Goal: Information Seeking & Learning: Check status

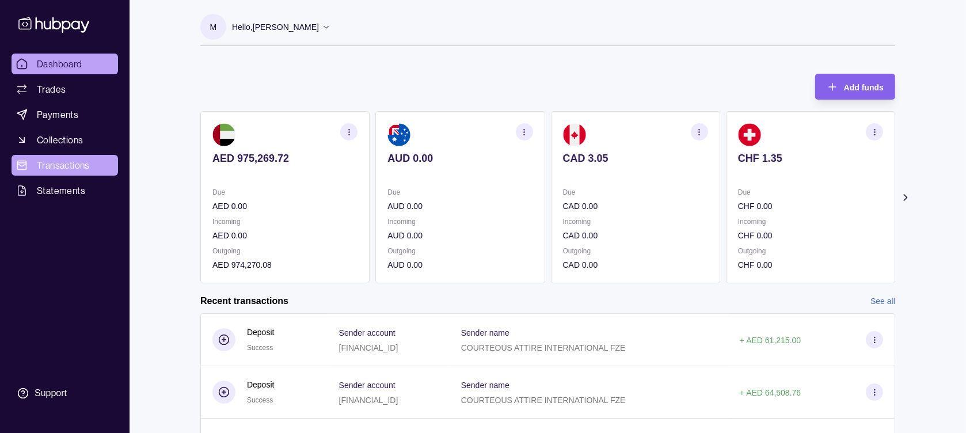
click at [58, 167] on span "Transactions" at bounding box center [63, 165] width 53 height 14
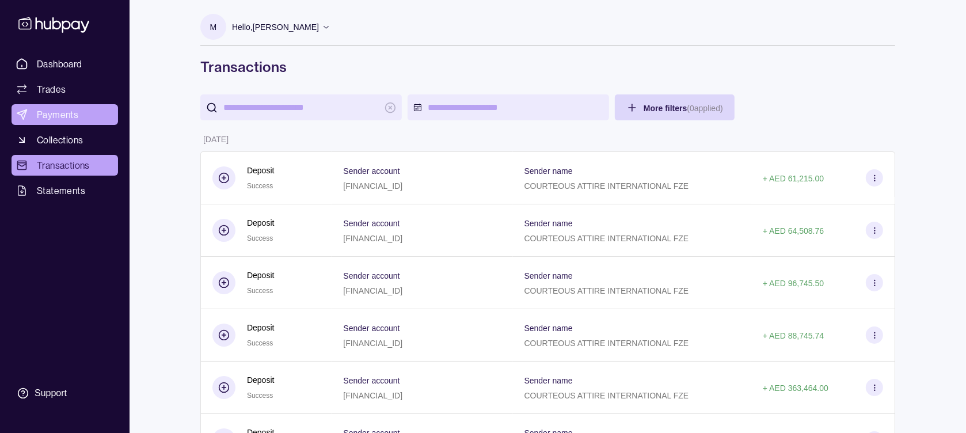
click at [34, 116] on link "Payments" at bounding box center [65, 114] width 106 height 21
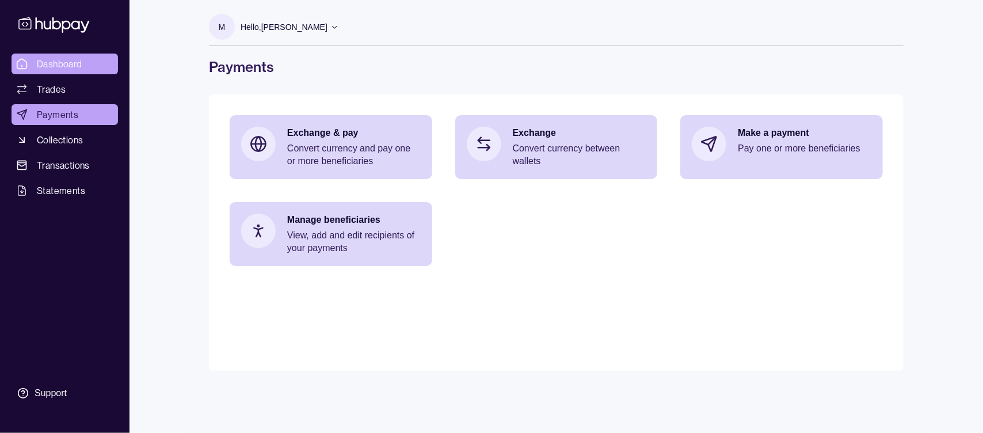
click at [74, 61] on span "Dashboard" at bounding box center [59, 64] width 45 height 14
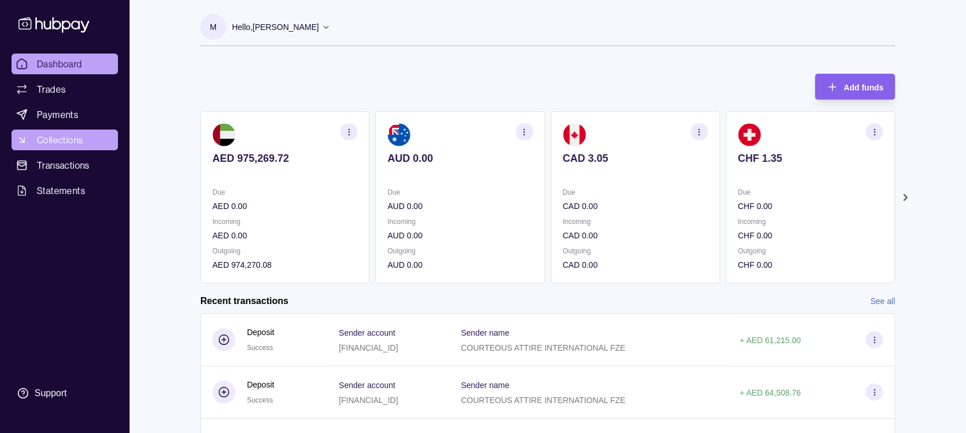
click at [59, 130] on link "Collections" at bounding box center [65, 139] width 106 height 21
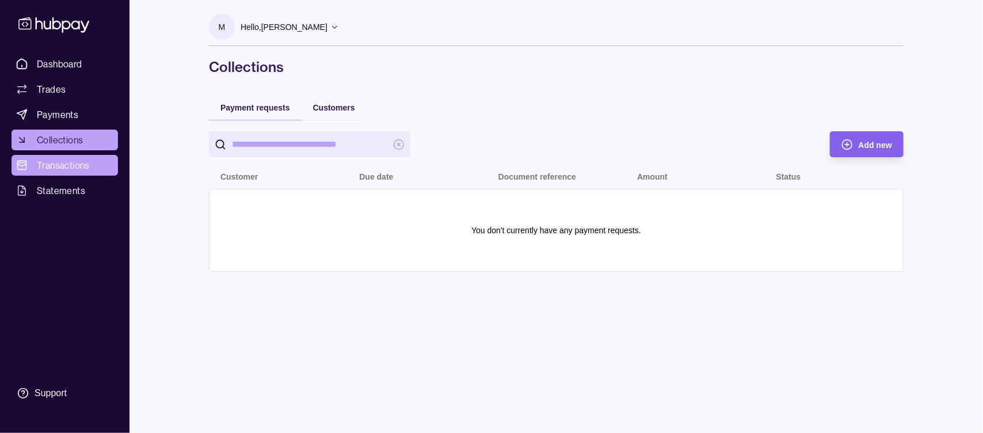
click at [38, 158] on link "Transactions" at bounding box center [65, 165] width 106 height 21
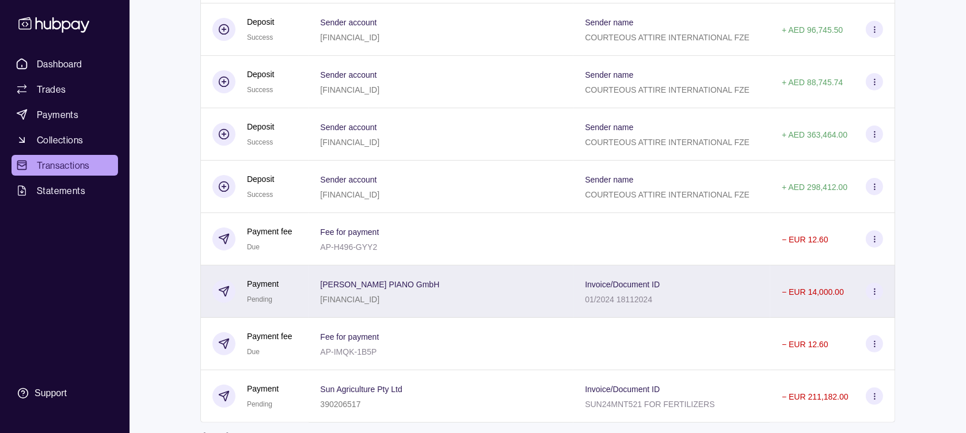
scroll to position [230, 0]
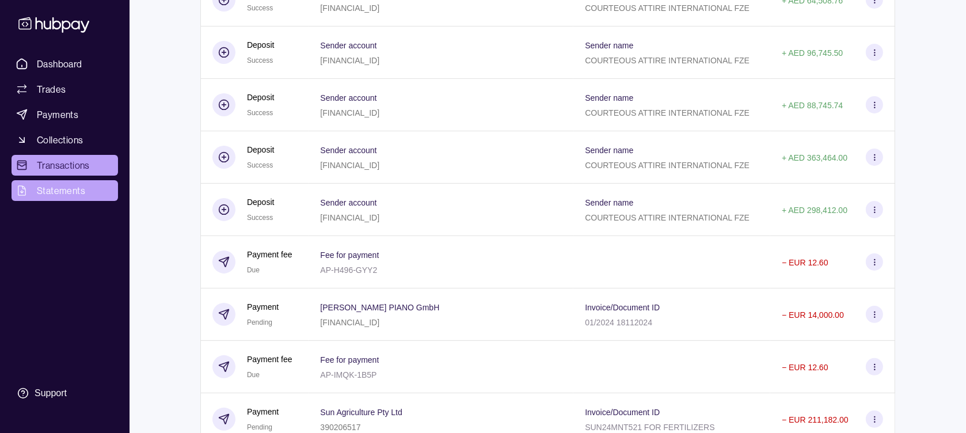
click at [80, 192] on span "Statements" at bounding box center [61, 191] width 48 height 14
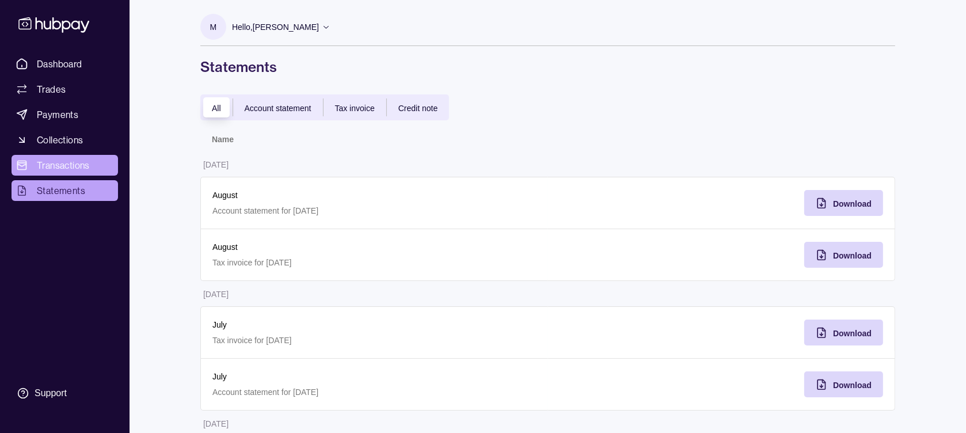
click at [64, 166] on span "Transactions" at bounding box center [63, 165] width 53 height 14
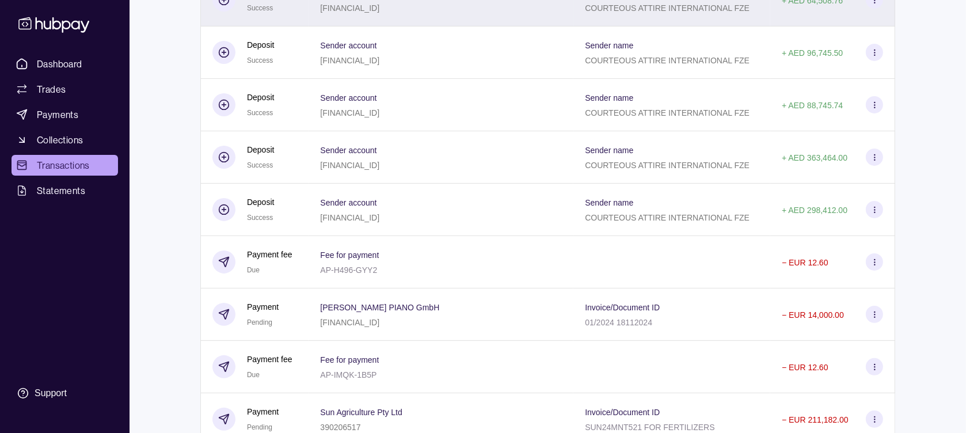
scroll to position [345, 0]
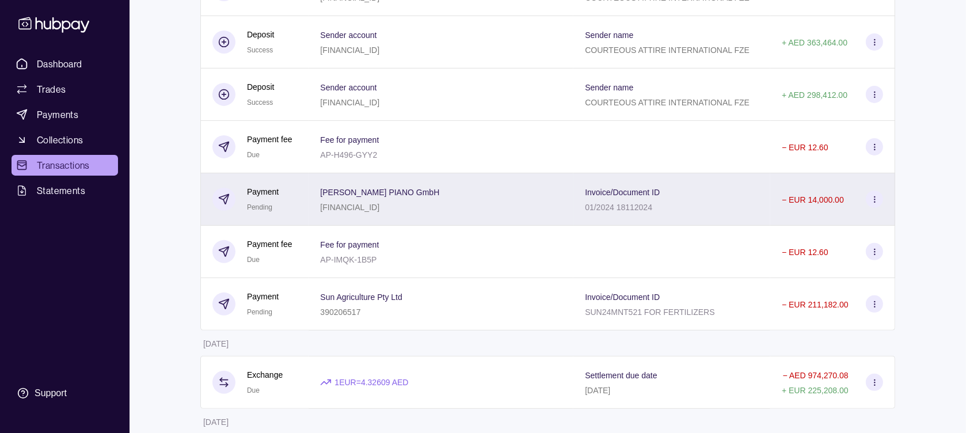
click at [654, 214] on div "01/2024 18112024" at bounding box center [622, 207] width 75 height 14
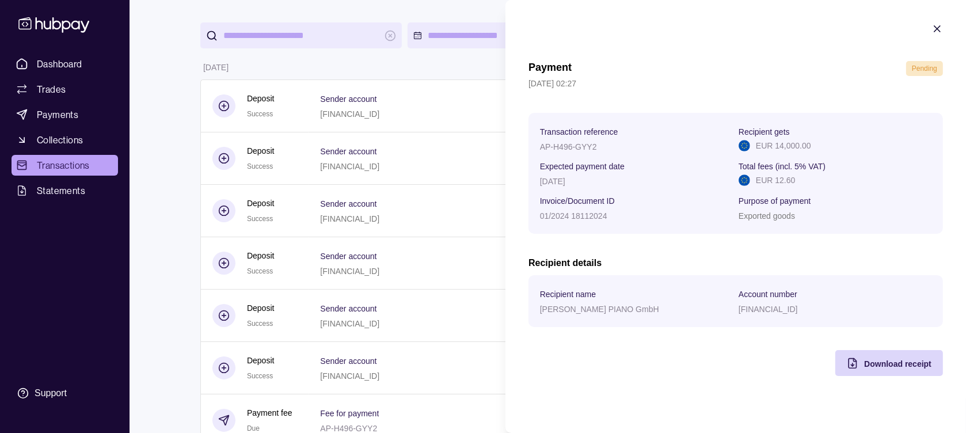
scroll to position [0, 0]
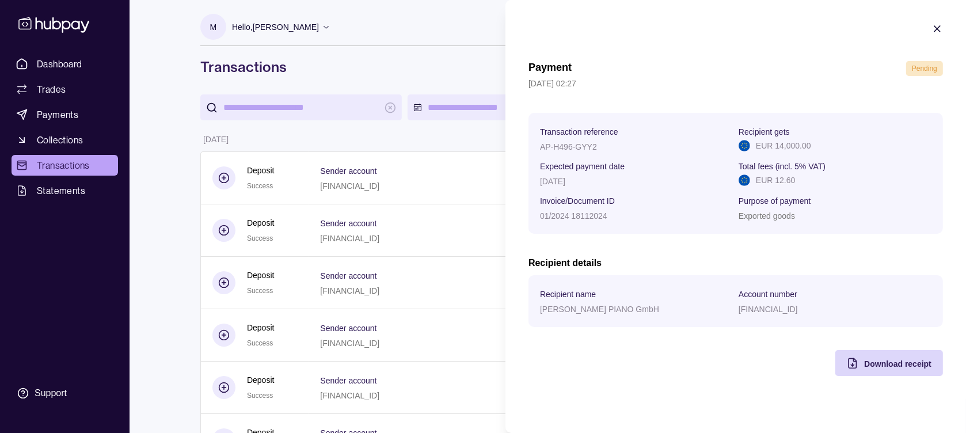
click at [938, 28] on icon "button" at bounding box center [937, 29] width 6 height 6
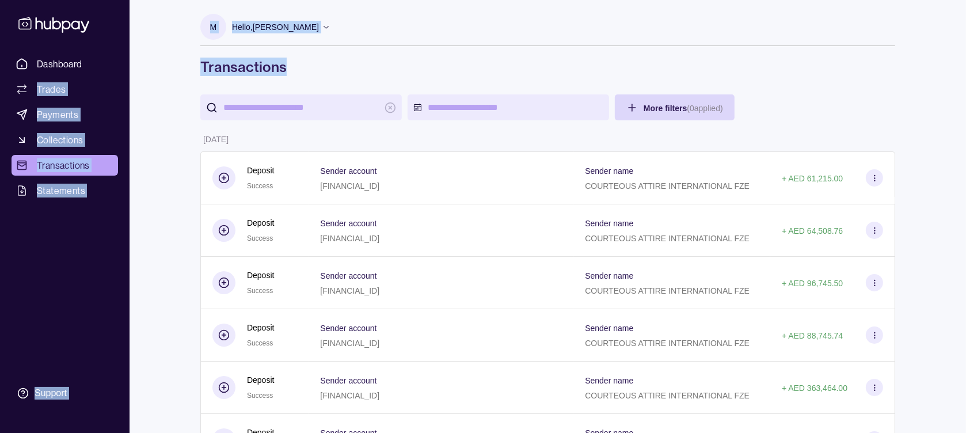
drag, startPoint x: 140, startPoint y: 66, endPoint x: 191, endPoint y: 67, distance: 50.7
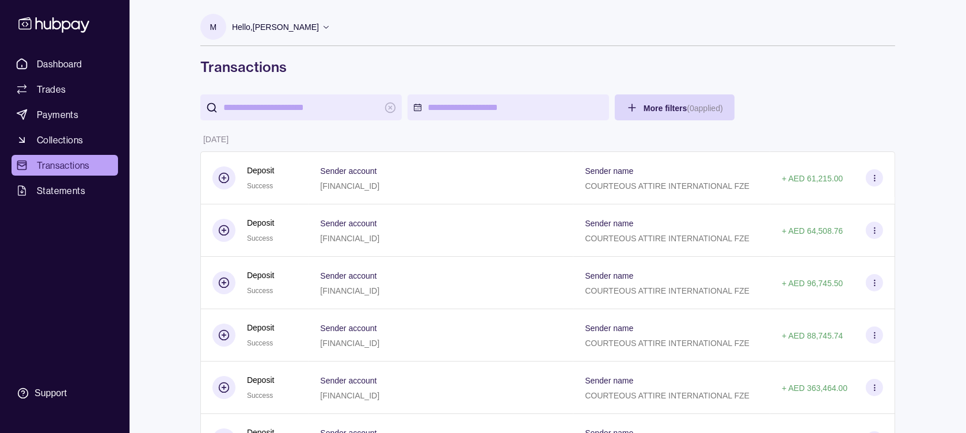
drag, startPoint x: 199, startPoint y: 61, endPoint x: 506, endPoint y: 74, distance: 307.6
click at [506, 74] on h1 "Transactions" at bounding box center [547, 67] width 695 height 18
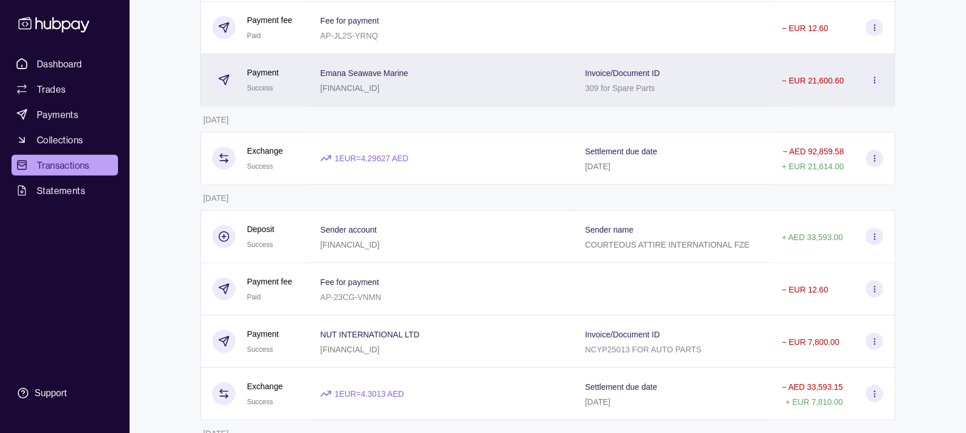
scroll to position [1151, 0]
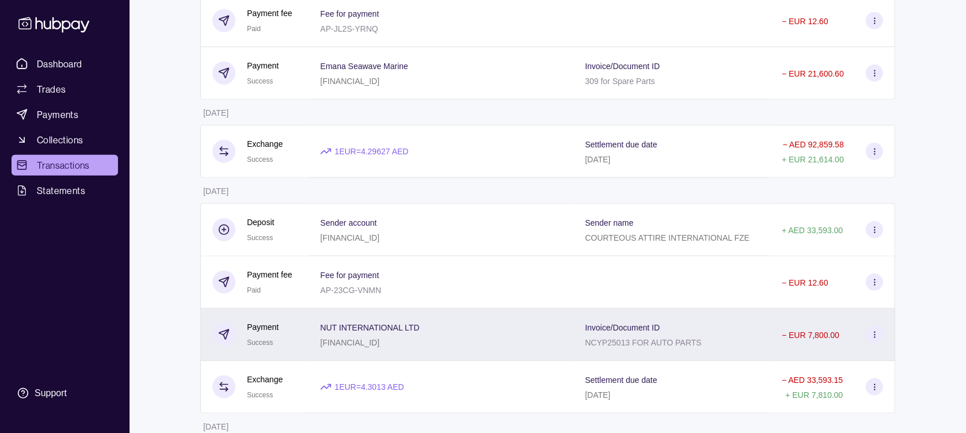
click at [647, 332] on p "Invoice/Document ID" at bounding box center [622, 327] width 75 height 9
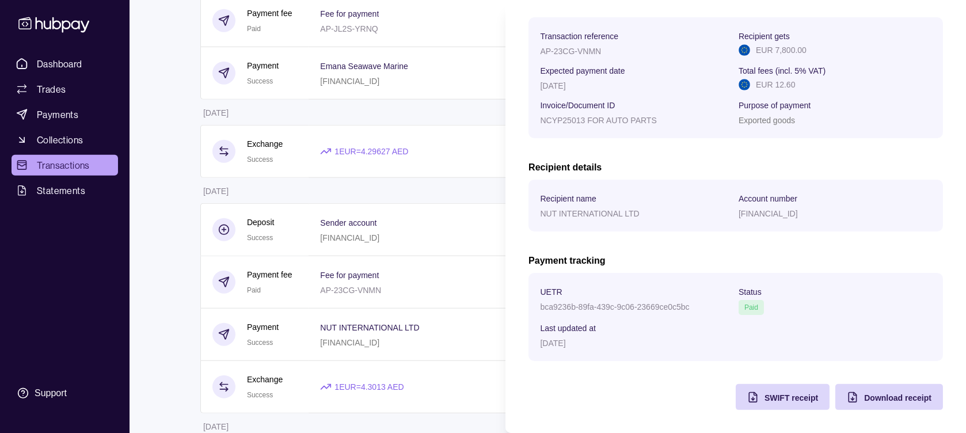
scroll to position [173, 0]
click at [781, 397] on span "SWIFT receipt" at bounding box center [791, 397] width 54 height 9
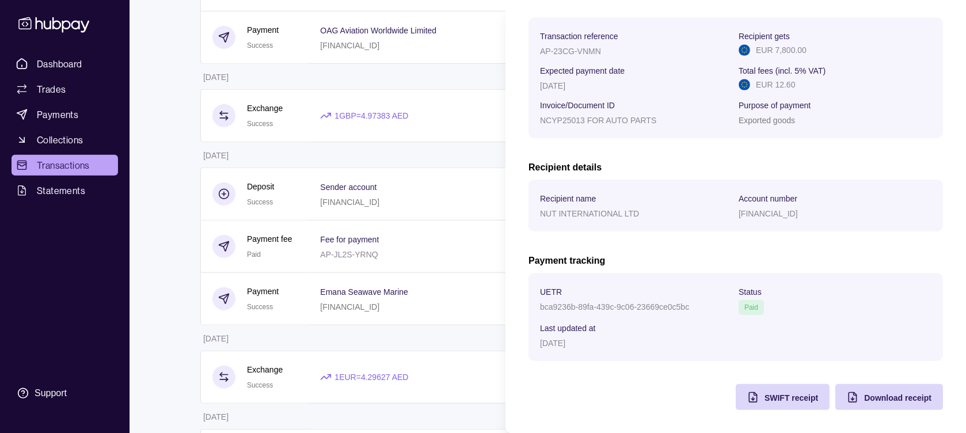
scroll to position [921, 0]
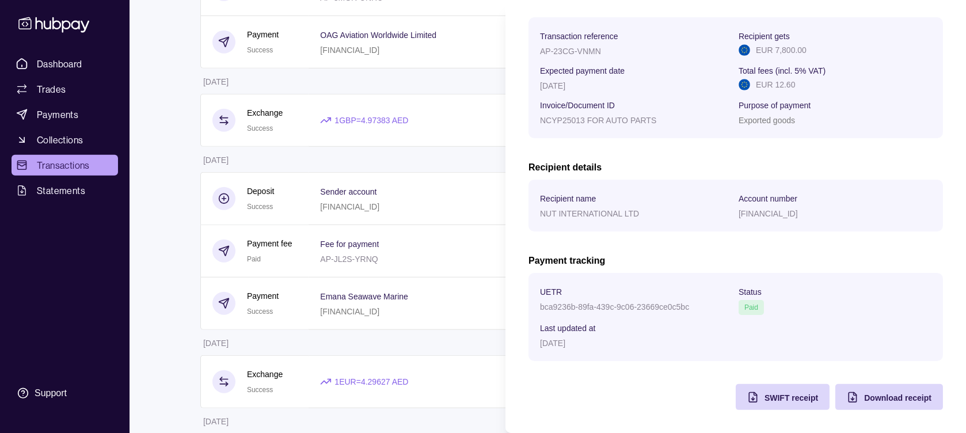
click at [929, 253] on section "Payment Success [DATE] 04:02 Accepted Processing Successful Transaction referen…" at bounding box center [735, 131] width 460 height 601
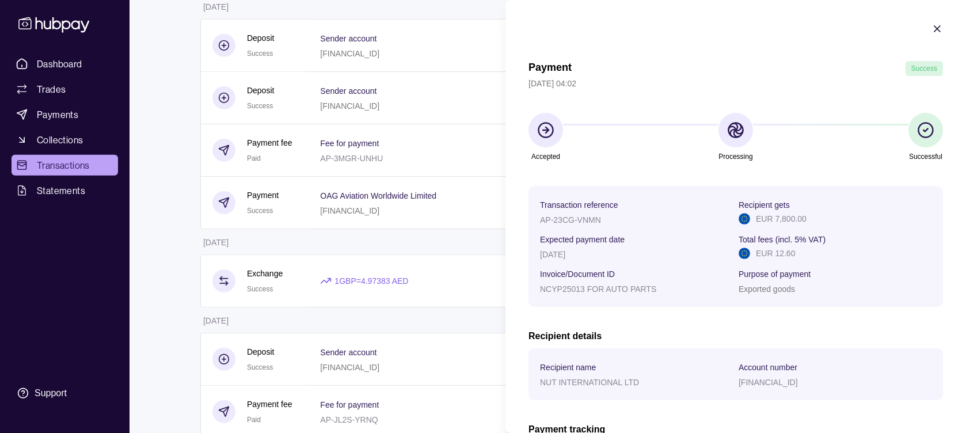
scroll to position [691, 0]
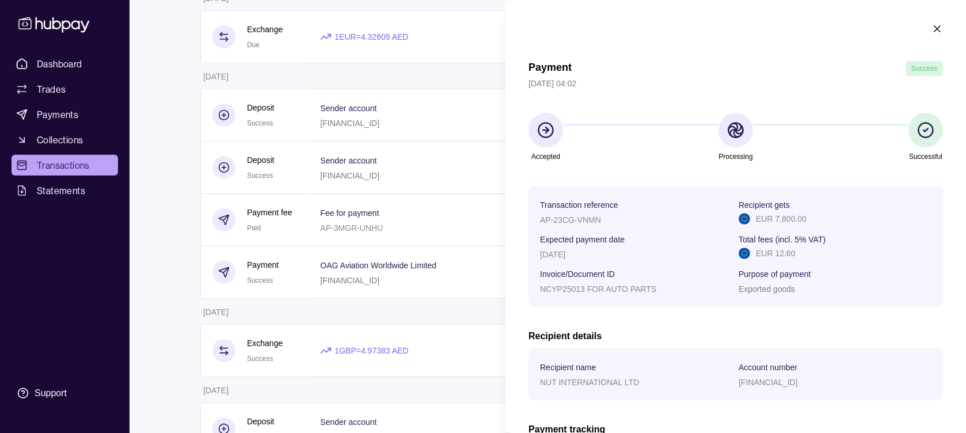
click at [934, 29] on icon "button" at bounding box center [937, 29] width 6 height 6
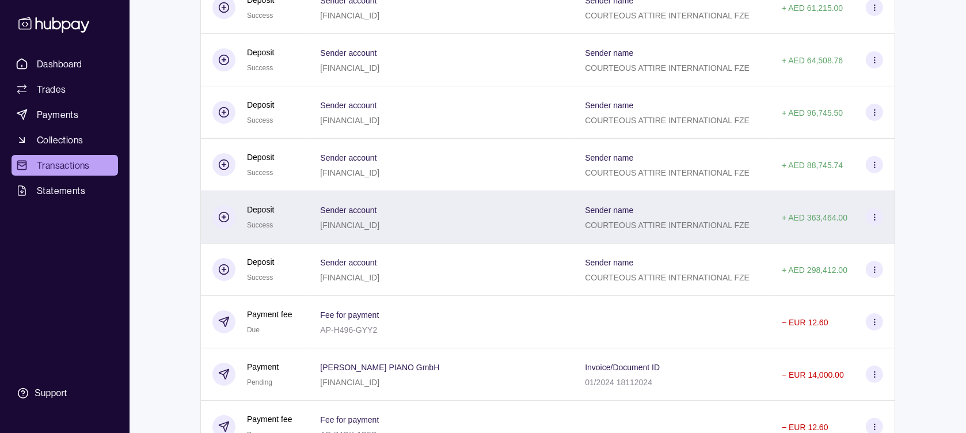
scroll to position [230, 0]
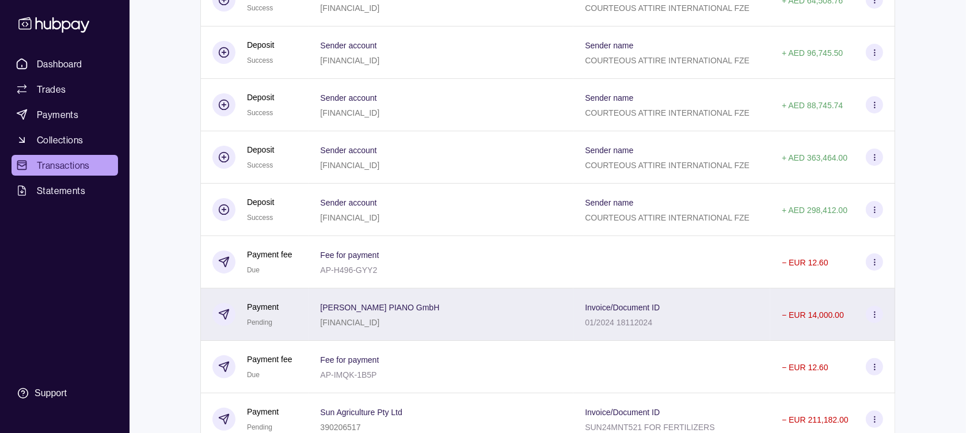
click at [700, 318] on div "Invoice/Document ID 01/2024 18112024" at bounding box center [672, 314] width 174 height 29
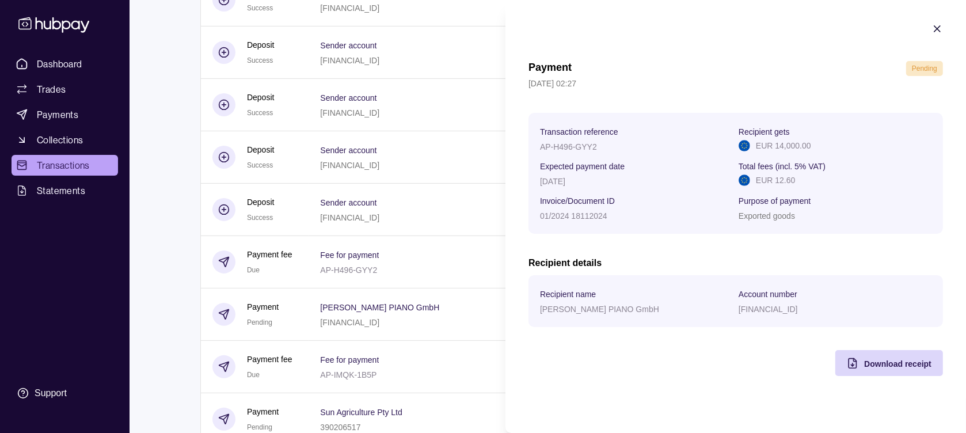
click at [935, 26] on icon "button" at bounding box center [937, 29] width 6 height 6
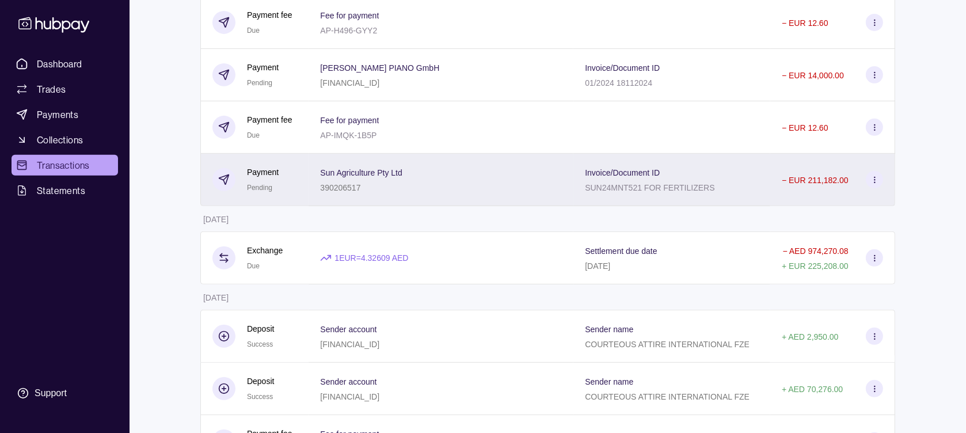
scroll to position [345, 0]
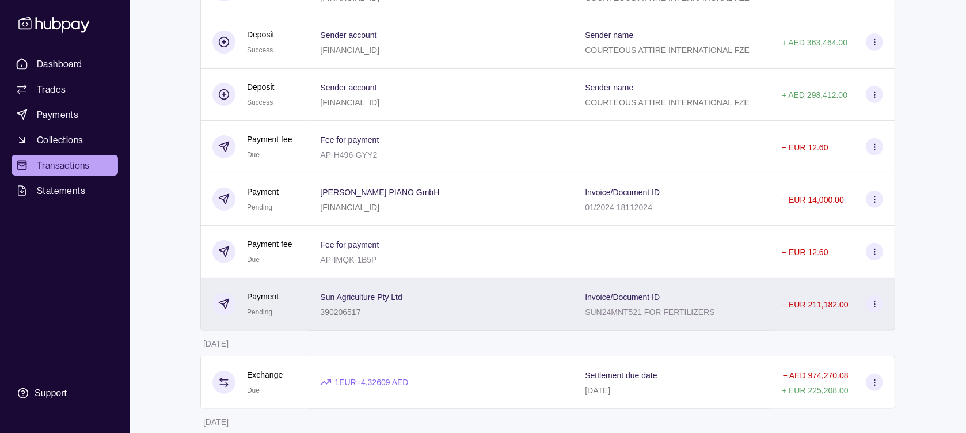
click at [730, 307] on div "Invoice/Document ID SUN24MNT521 FOR FERTILIZERS" at bounding box center [672, 303] width 174 height 29
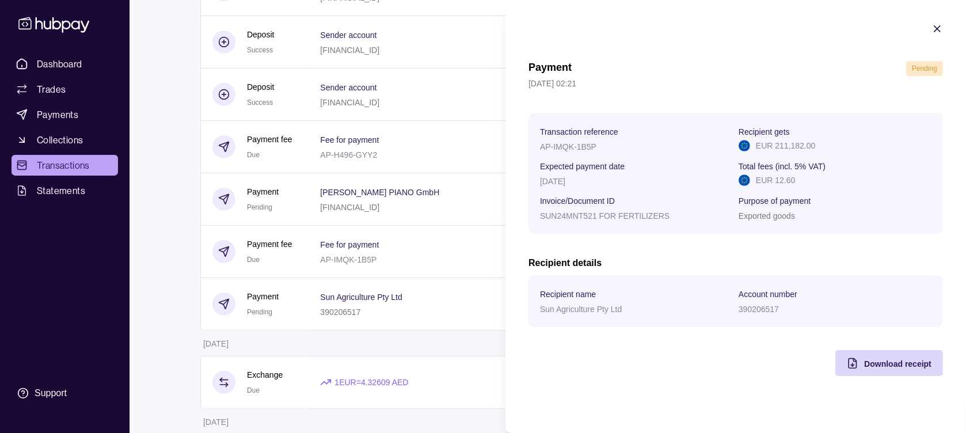
click at [939, 31] on icon "button" at bounding box center [937, 29] width 6 height 6
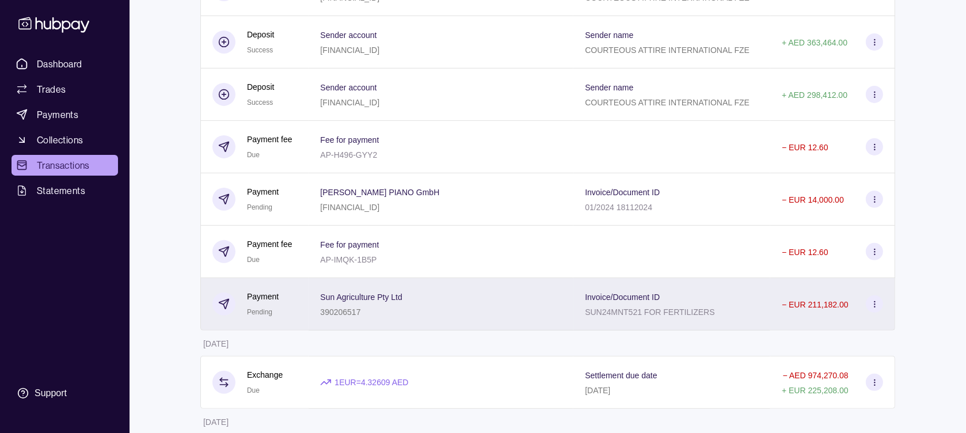
click at [424, 318] on div "Sun Agriculture Pty Ltd 390206517" at bounding box center [441, 303] width 242 height 29
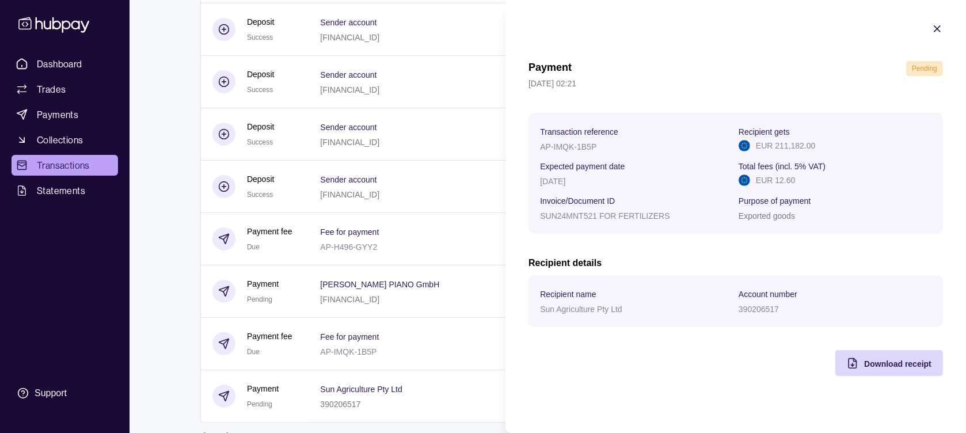
scroll to position [230, 0]
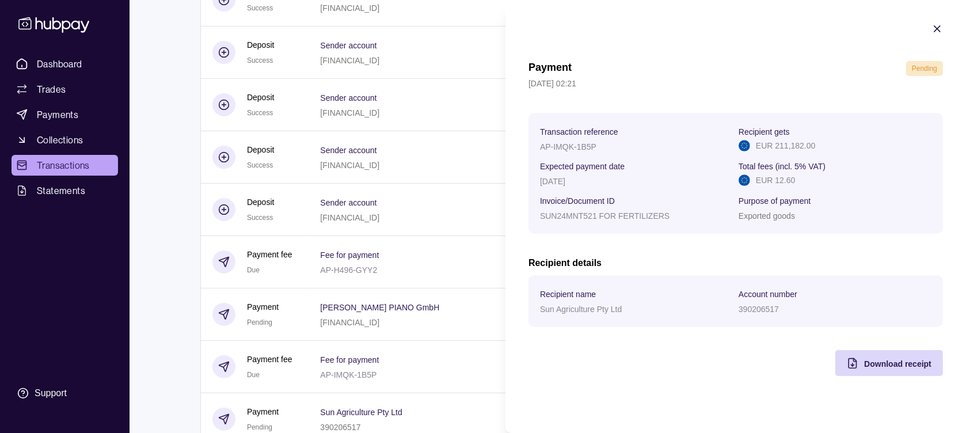
click at [935, 28] on icon "button" at bounding box center [937, 29] width 12 height 12
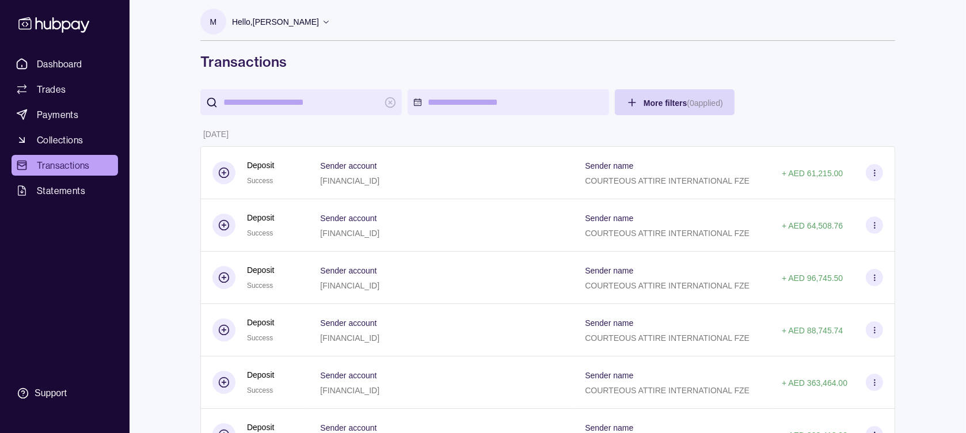
scroll to position [0, 0]
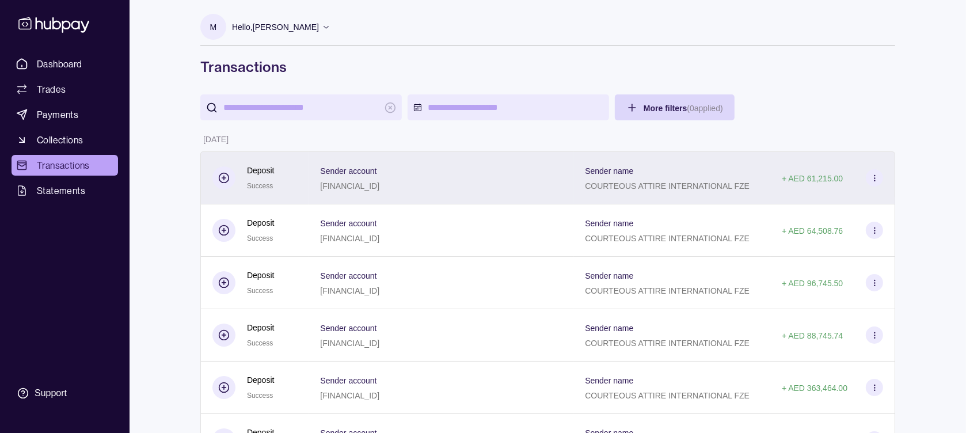
click at [716, 174] on section "Sender name" at bounding box center [667, 170] width 165 height 14
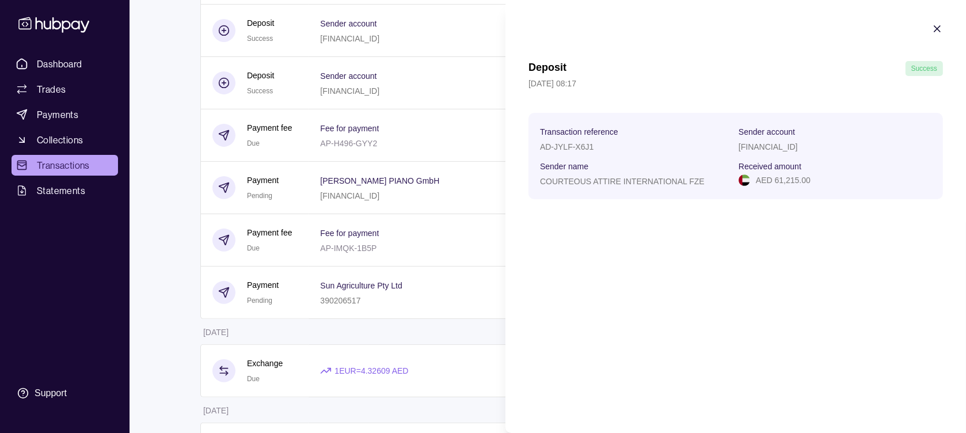
scroll to position [230, 0]
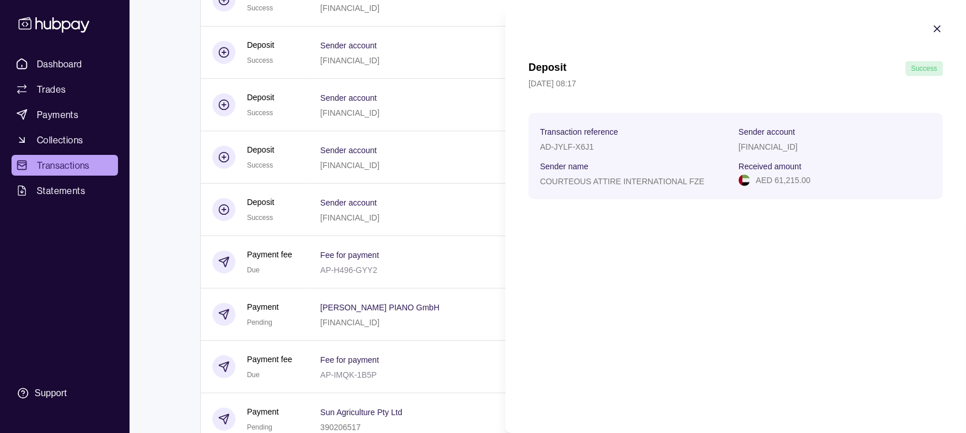
click at [935, 31] on icon "button" at bounding box center [937, 29] width 12 height 12
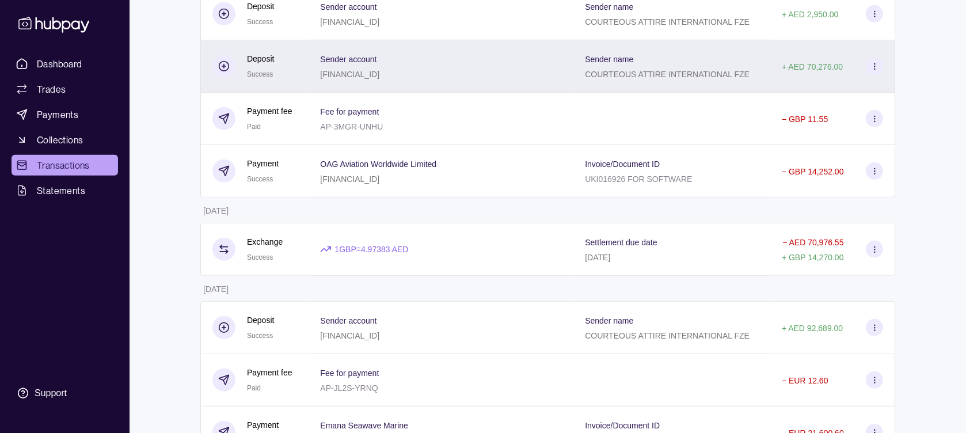
scroll to position [806, 0]
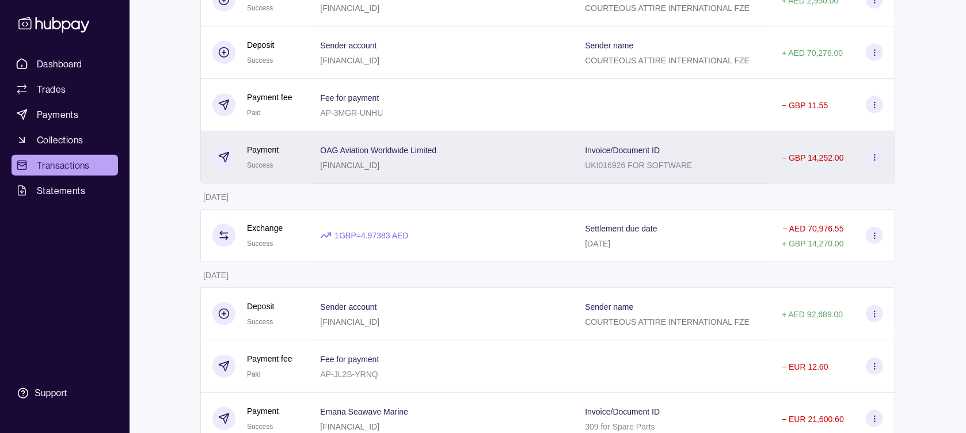
click at [662, 170] on p "UKI016926 FOR SOFTWARE" at bounding box center [638, 165] width 107 height 9
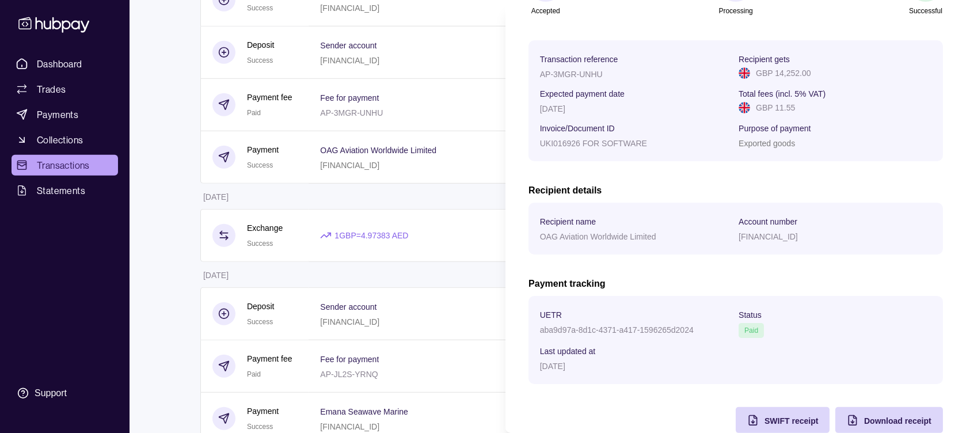
scroll to position [173, 0]
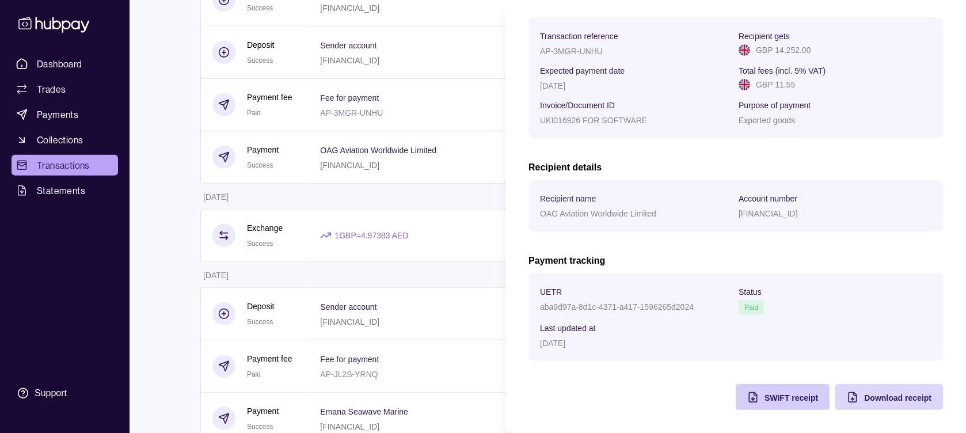
click at [793, 394] on span "SWIFT receipt" at bounding box center [791, 397] width 54 height 9
click at [934, 89] on section "Payment Success [DATE] 00:10 Accepted Processing Successful Transaction referen…" at bounding box center [735, 131] width 460 height 601
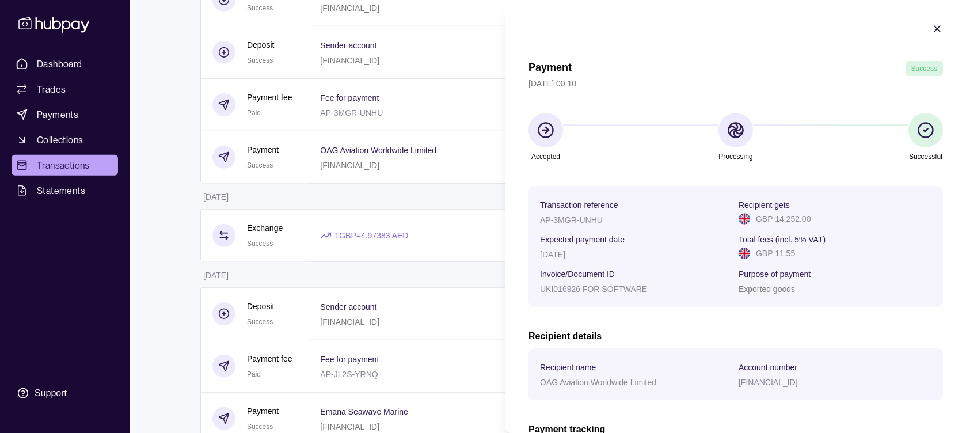
click at [931, 25] on icon "button" at bounding box center [937, 29] width 12 height 12
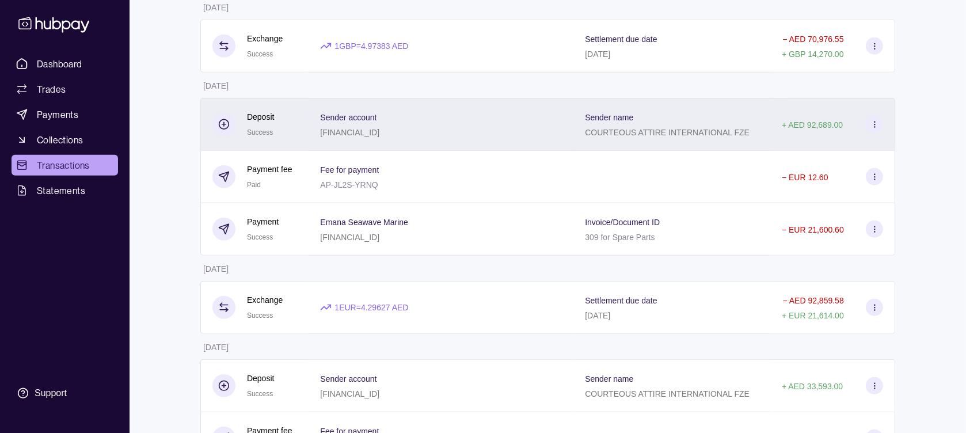
scroll to position [1036, 0]
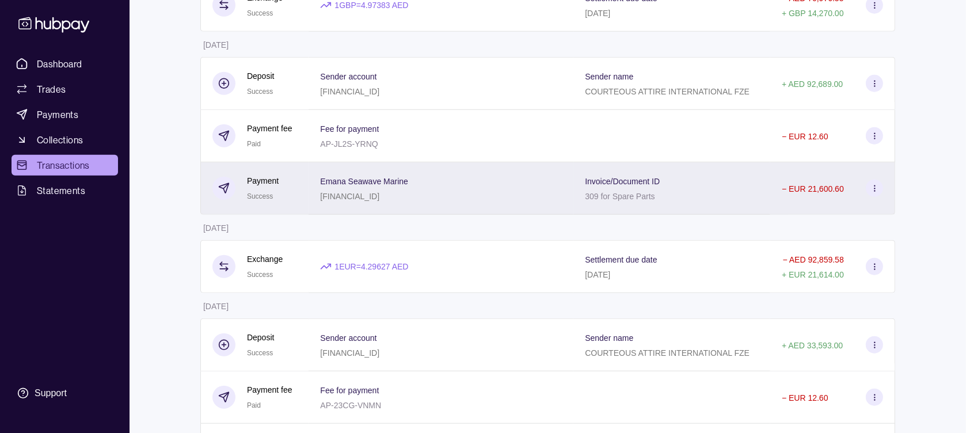
click at [555, 203] on div "Emana Seawave Marine [FINANCIAL_ID]" at bounding box center [441, 188] width 242 height 29
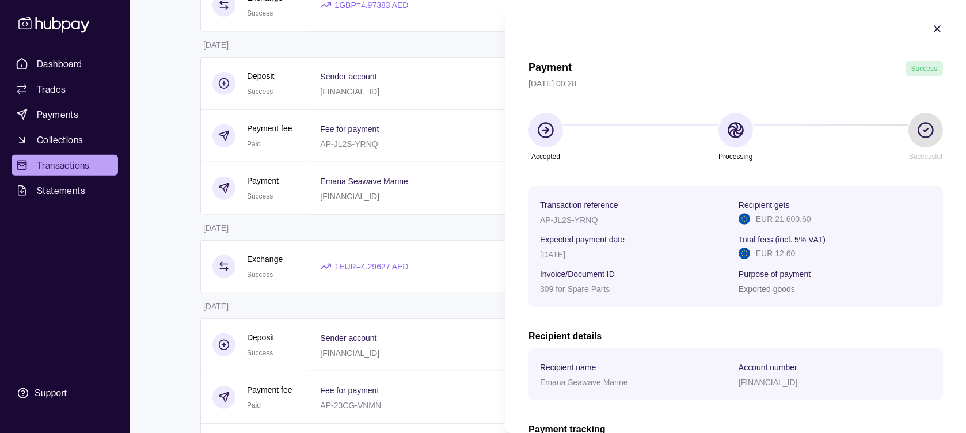
click at [931, 27] on icon "button" at bounding box center [937, 29] width 12 height 12
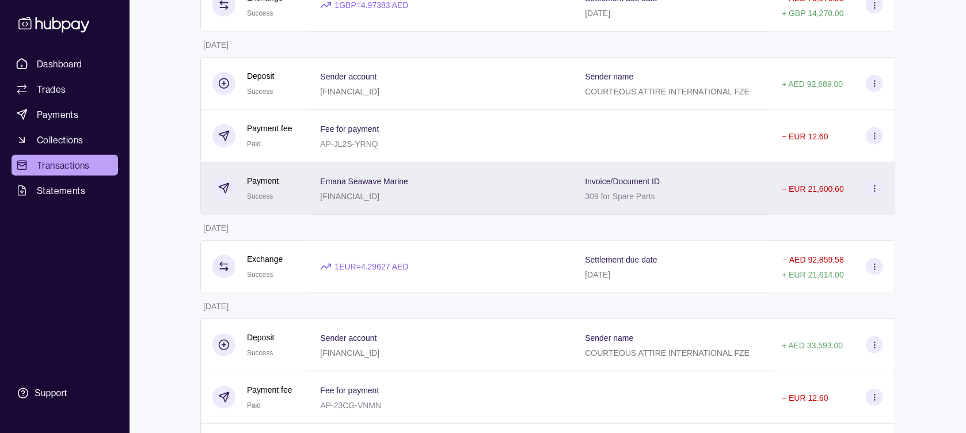
click at [733, 203] on div "Invoice/Document ID 309 for Spare Parts" at bounding box center [672, 188] width 174 height 29
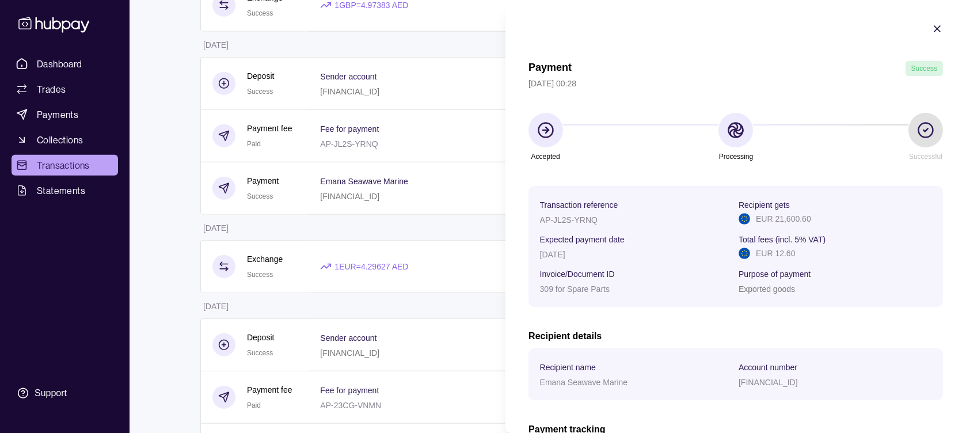
scroll to position [173, 0]
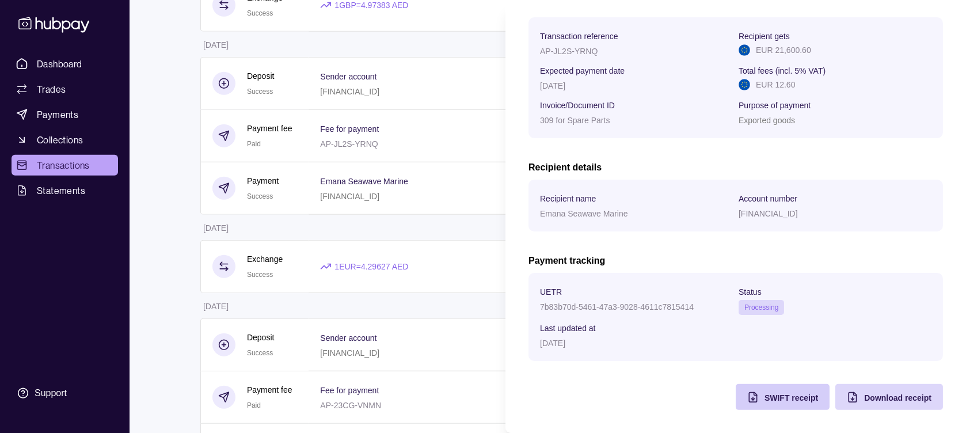
click at [765, 398] on span "SWIFT receipt" at bounding box center [791, 397] width 54 height 9
click at [939, 52] on section "Payment Success [DATE] 00:28 Accepted Processing Successful Transaction referen…" at bounding box center [735, 131] width 460 height 601
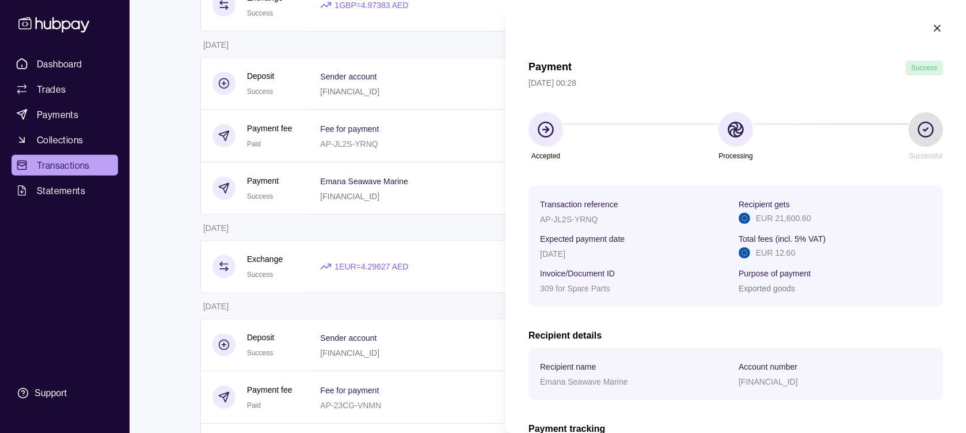
scroll to position [0, 0]
click at [931, 29] on icon "button" at bounding box center [937, 29] width 12 height 12
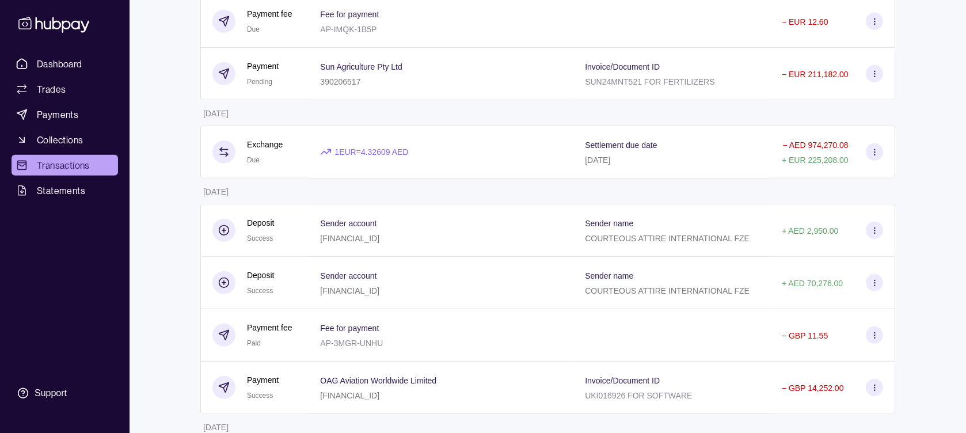
scroll to position [460, 0]
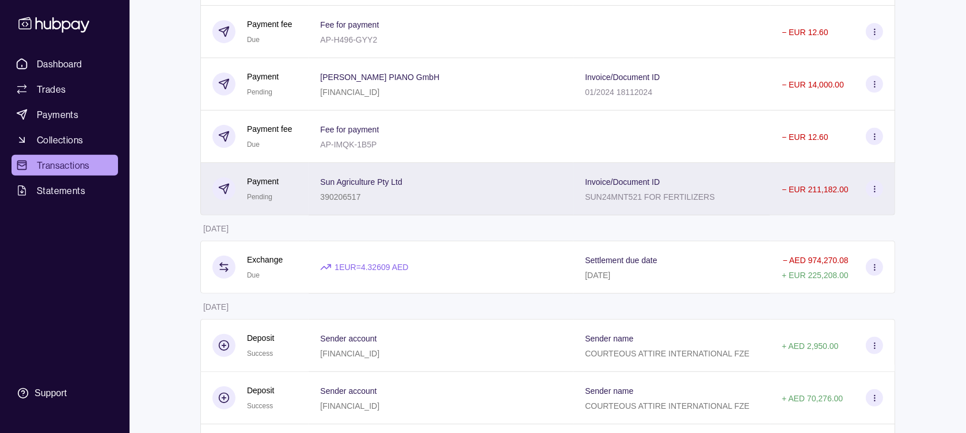
click at [764, 197] on div "Invoice/Document ID SUN24MNT521 FOR FERTILIZERS" at bounding box center [671, 189] width 197 height 52
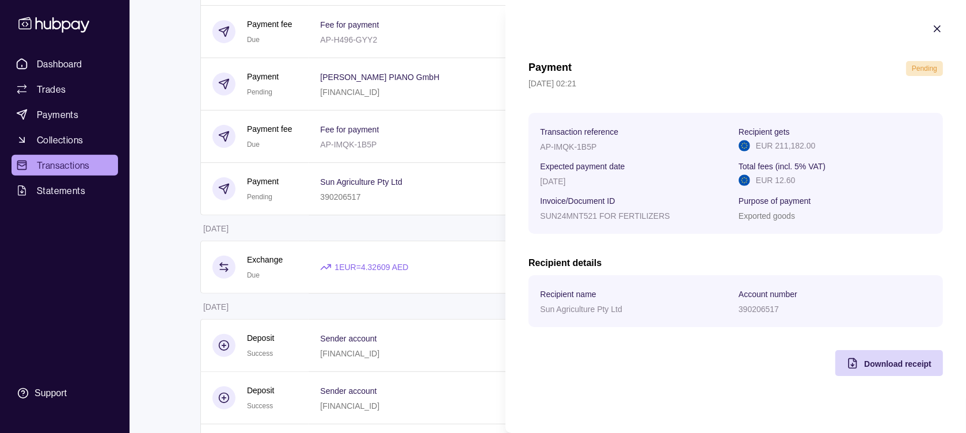
click at [940, 29] on icon "button" at bounding box center [937, 29] width 12 height 12
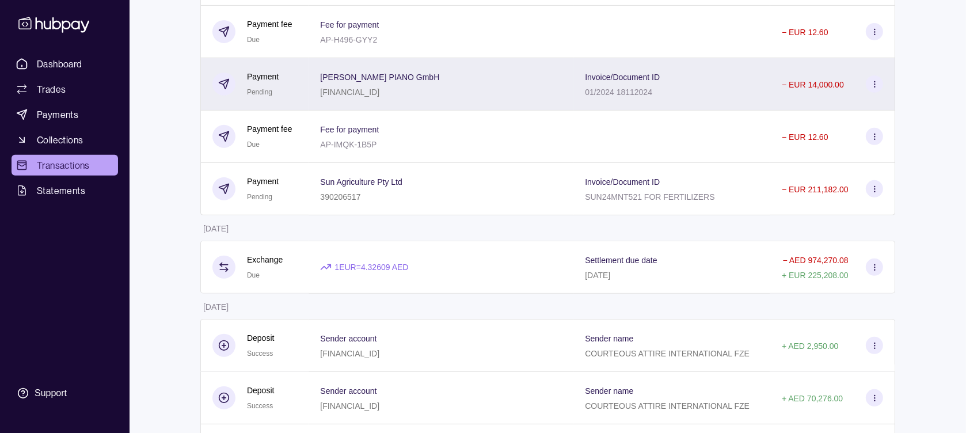
click at [742, 94] on div "Invoice/Document ID 01/2024 18112024" at bounding box center [672, 84] width 174 height 29
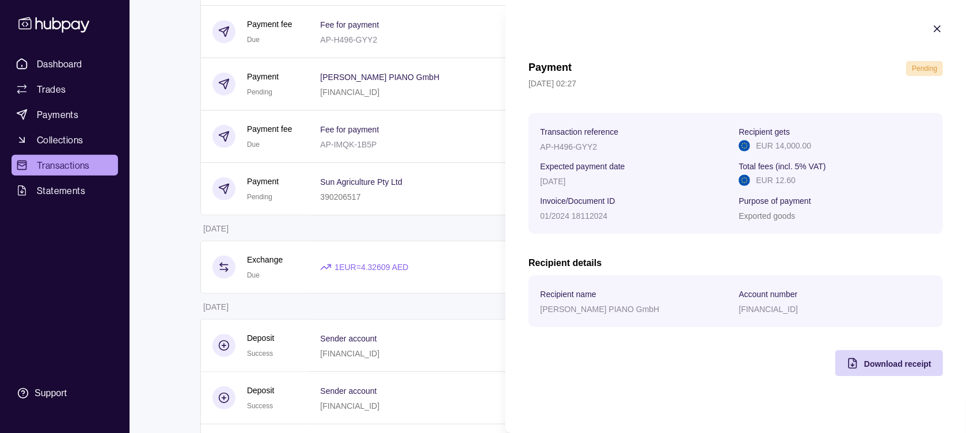
click at [934, 23] on icon "button" at bounding box center [937, 29] width 12 height 12
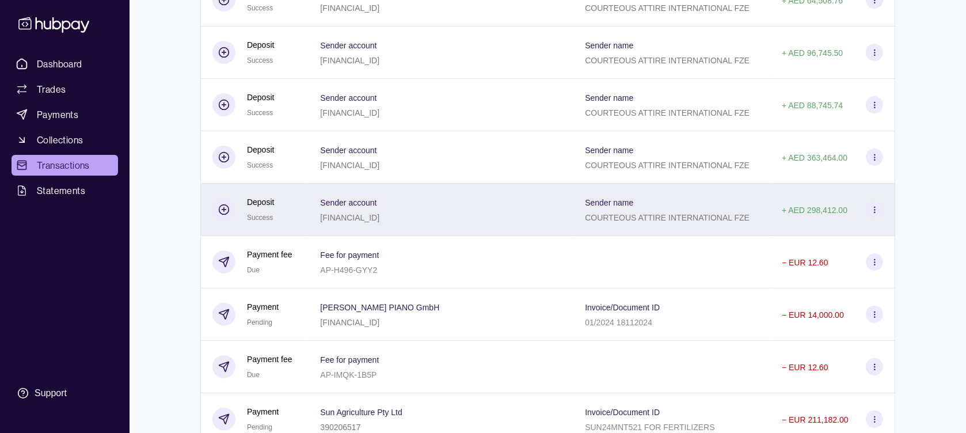
scroll to position [345, 0]
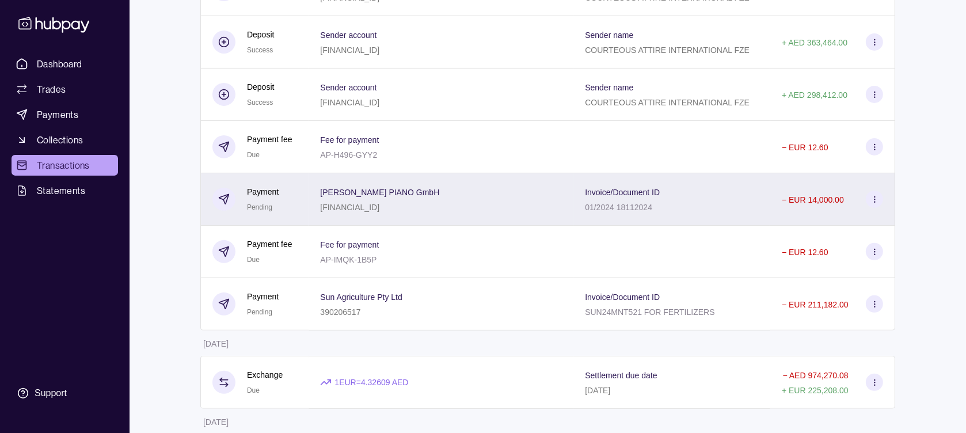
click at [730, 213] on div "Invoice/Document ID 01/2024 18112024" at bounding box center [672, 199] width 174 height 29
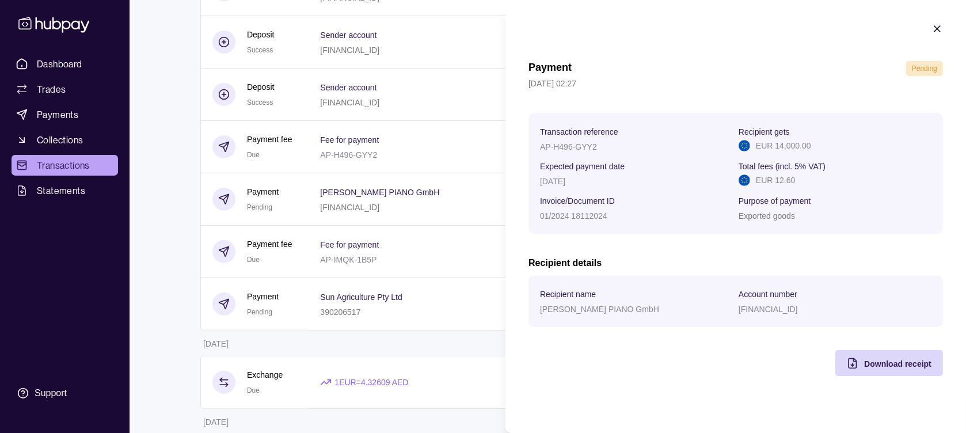
click at [936, 32] on icon "button" at bounding box center [937, 29] width 12 height 12
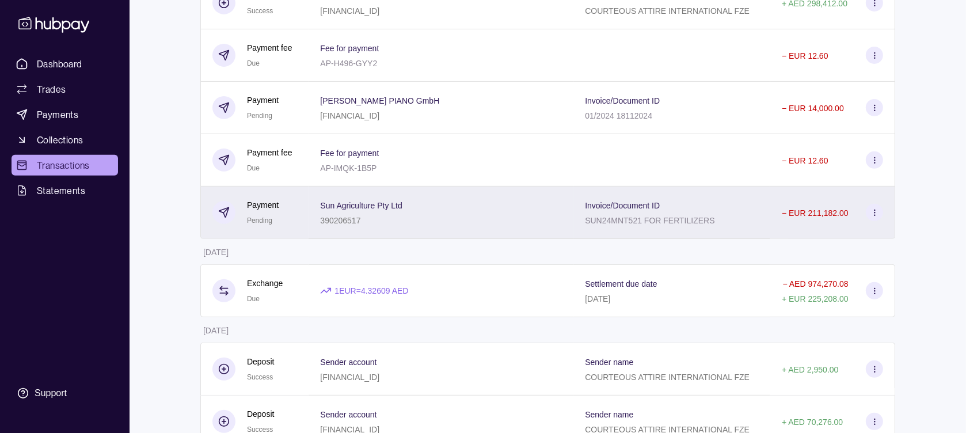
scroll to position [460, 0]
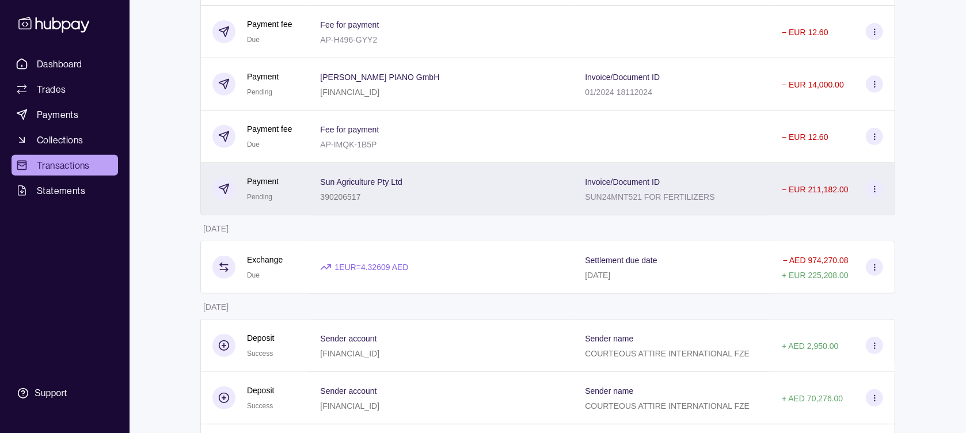
click at [703, 188] on section "Invoice/Document ID" at bounding box center [649, 181] width 129 height 14
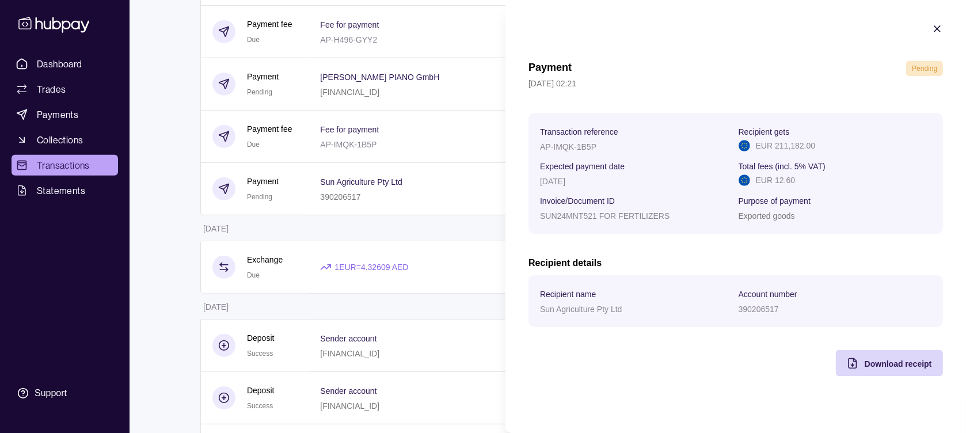
click at [934, 35] on div at bounding box center [937, 30] width 12 height 15
click at [935, 31] on icon "button" at bounding box center [937, 29] width 6 height 6
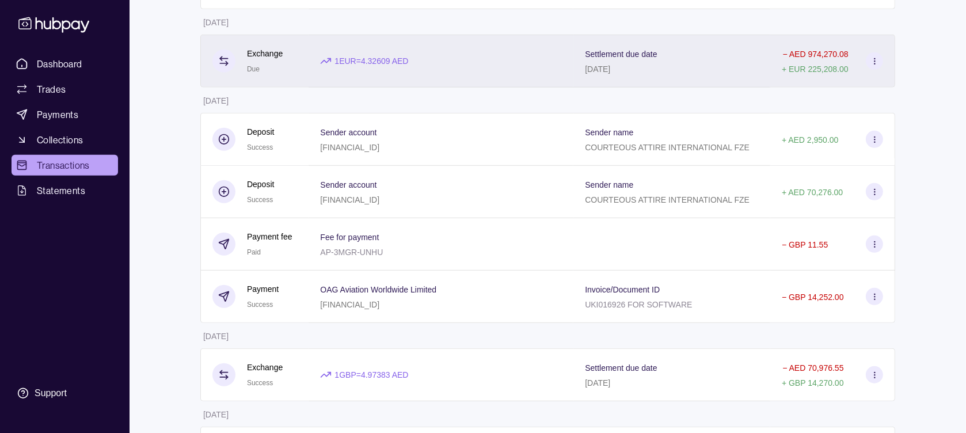
scroll to position [691, 0]
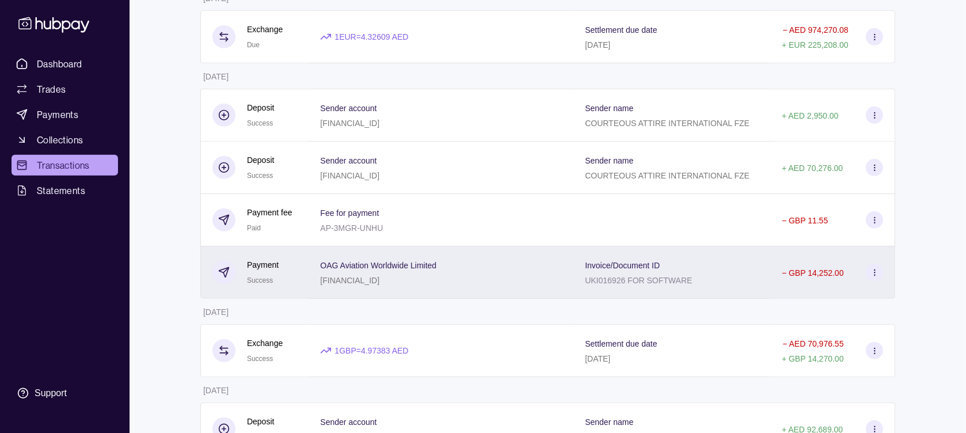
click at [710, 276] on div "Invoice/Document ID UKI016926 FOR SOFTWARE" at bounding box center [672, 272] width 174 height 29
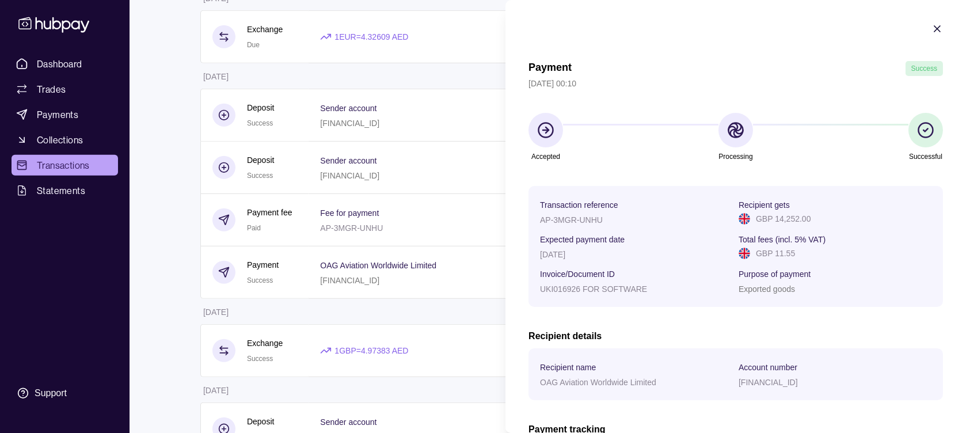
click at [931, 28] on icon "button" at bounding box center [937, 29] width 12 height 12
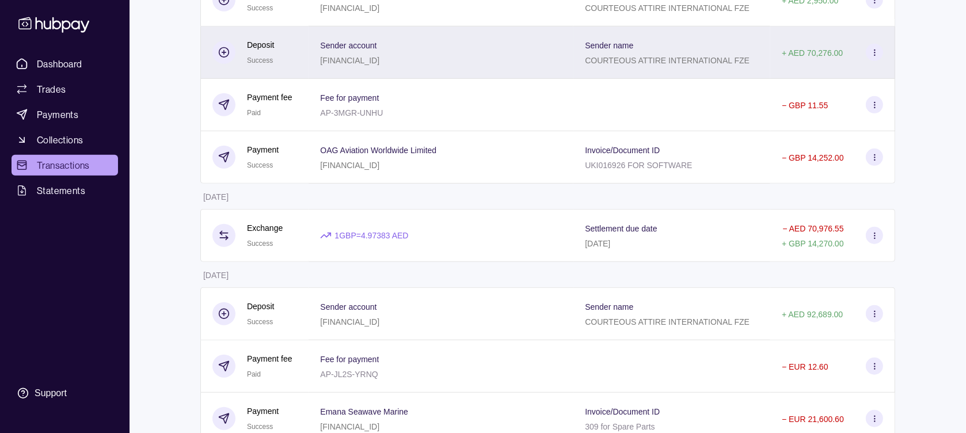
scroll to position [921, 0]
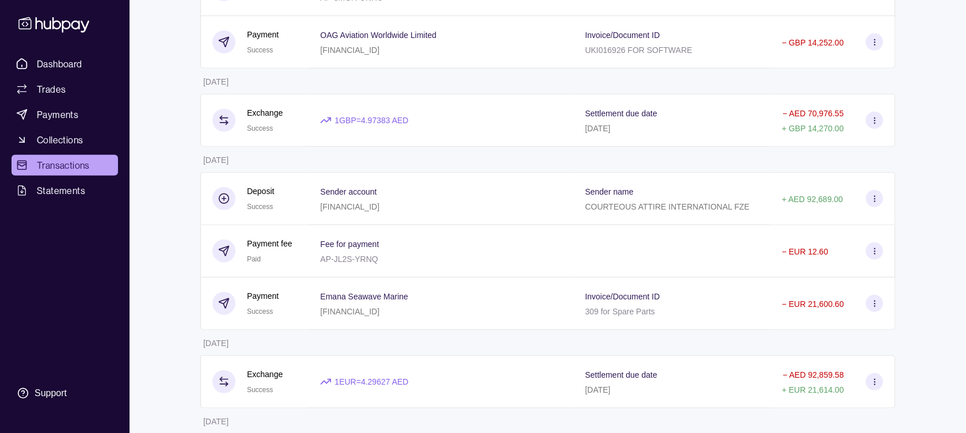
click at [701, 318] on div "Invoice/Document ID 309 for Spare Parts" at bounding box center [672, 303] width 174 height 29
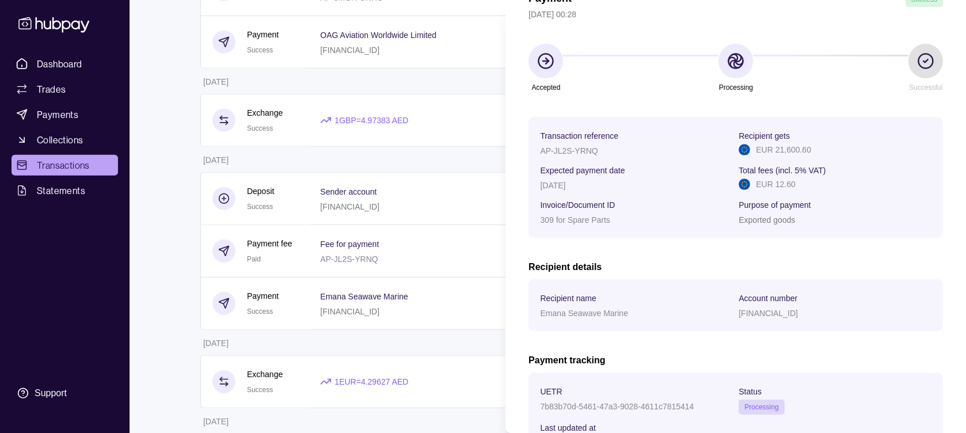
scroll to position [0, 0]
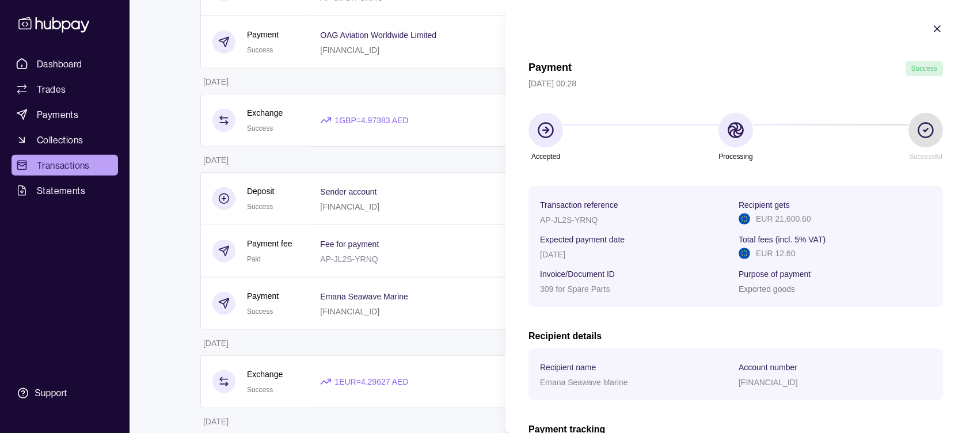
click at [934, 28] on icon "button" at bounding box center [937, 29] width 6 height 6
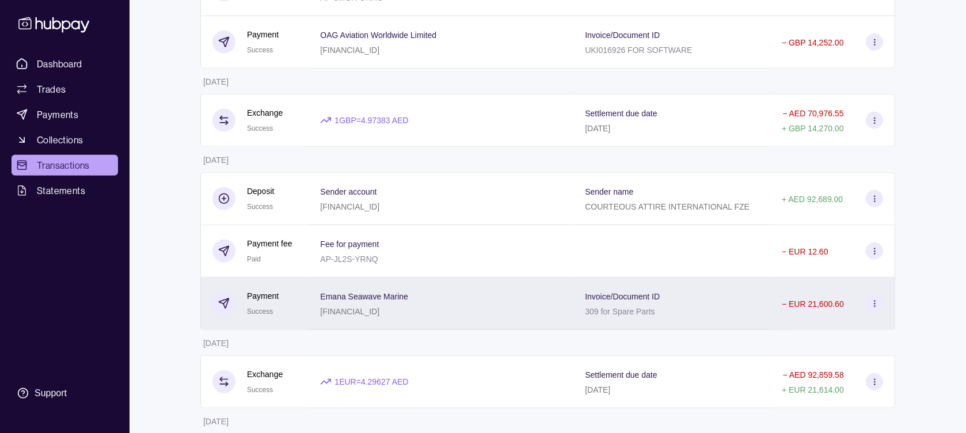
click at [764, 311] on div "Invoice/Document ID 309 for Spare Parts" at bounding box center [671, 303] width 197 height 52
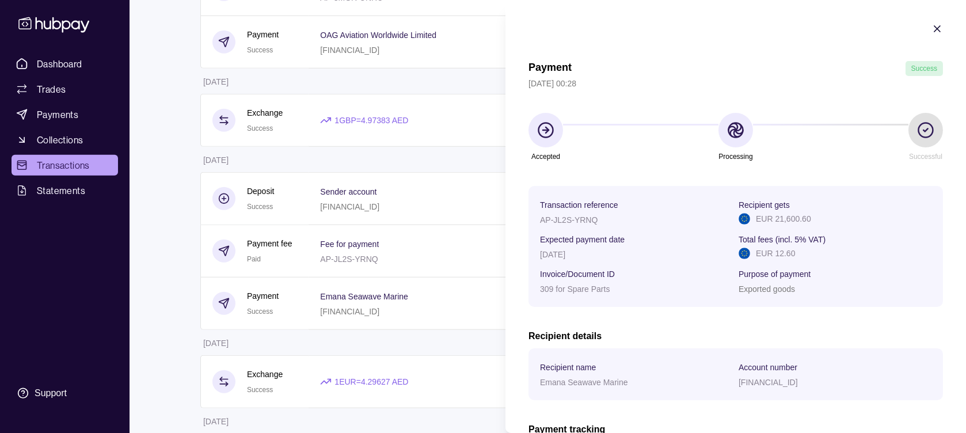
click at [934, 28] on icon "button" at bounding box center [937, 29] width 6 height 6
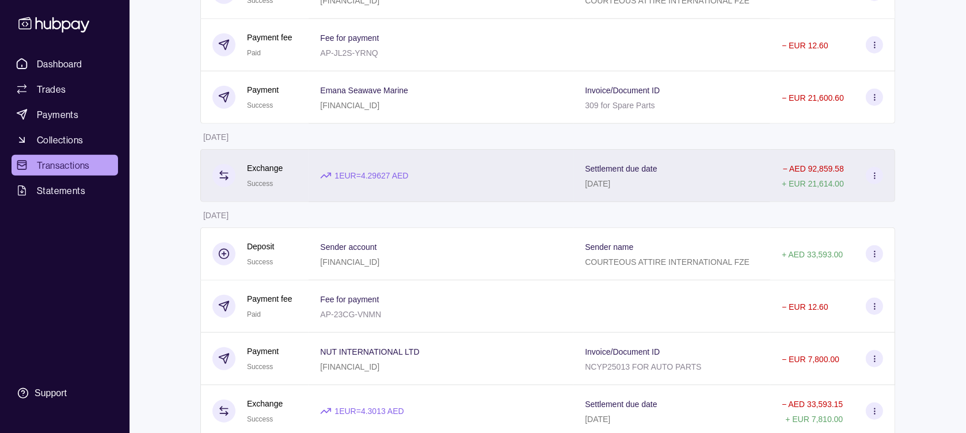
scroll to position [1266, 0]
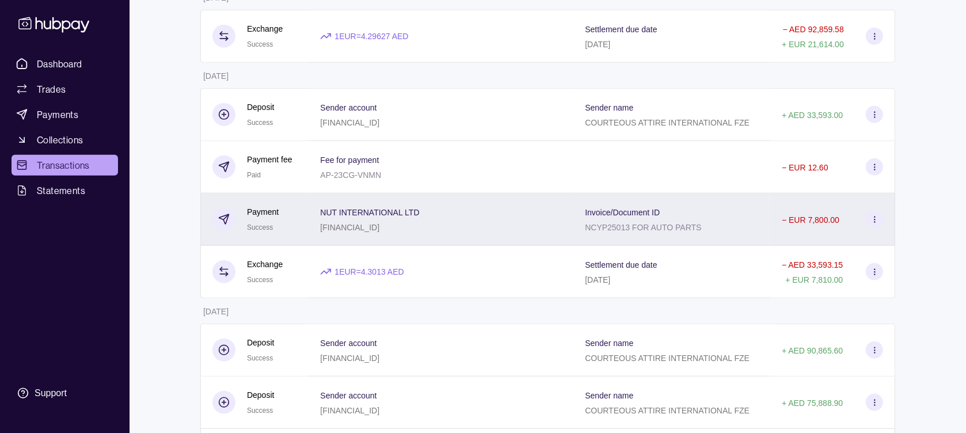
click at [753, 234] on div "Invoice/Document ID NCYP25013 FOR AUTO PARTS" at bounding box center [672, 219] width 174 height 29
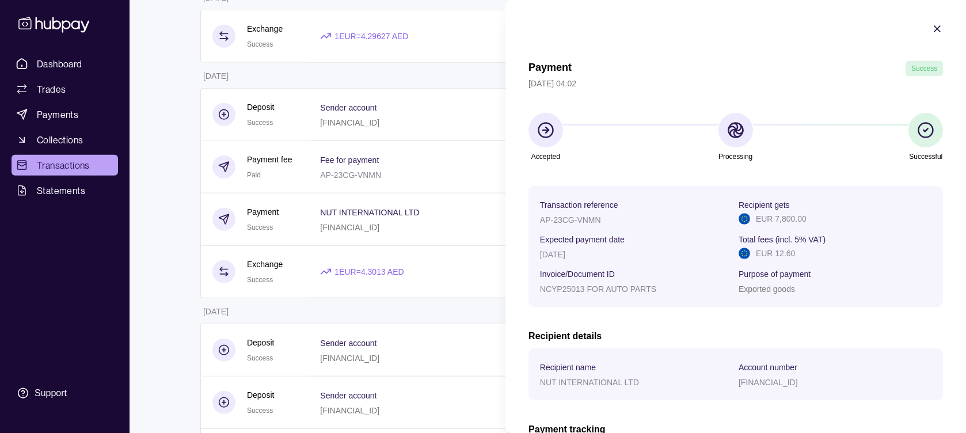
scroll to position [173, 0]
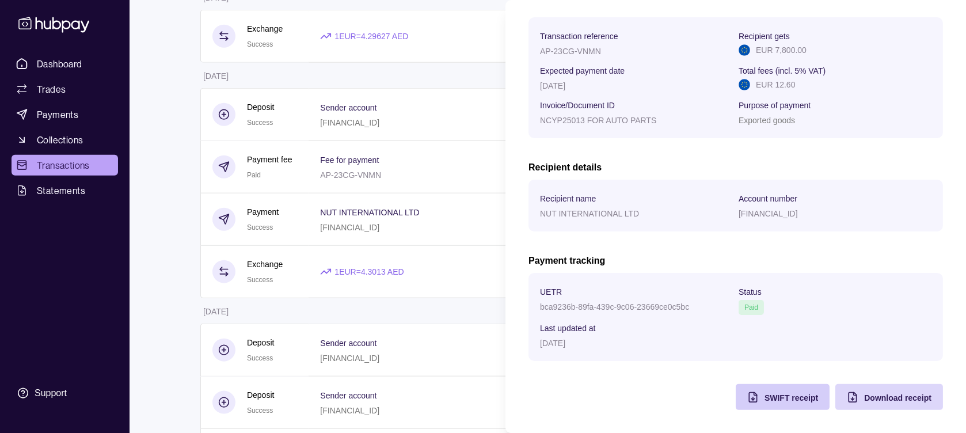
click at [764, 394] on span "SWIFT receipt" at bounding box center [791, 397] width 54 height 9
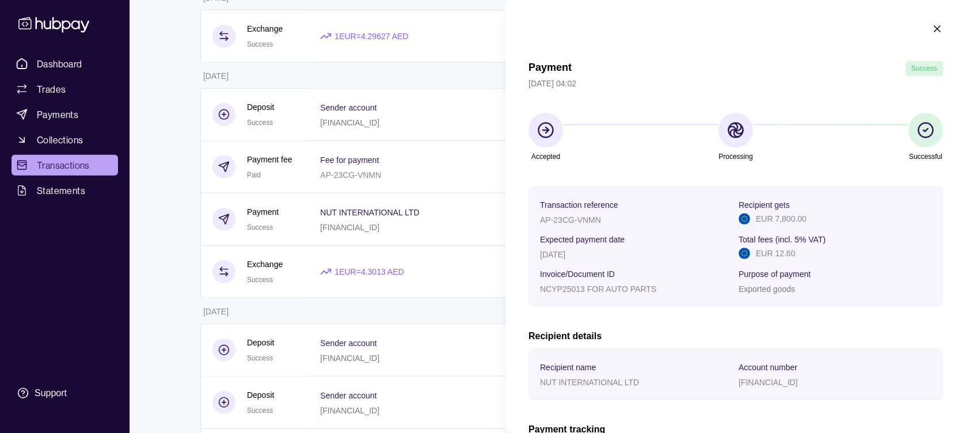
scroll to position [0, 0]
click at [931, 23] on icon "button" at bounding box center [937, 29] width 12 height 12
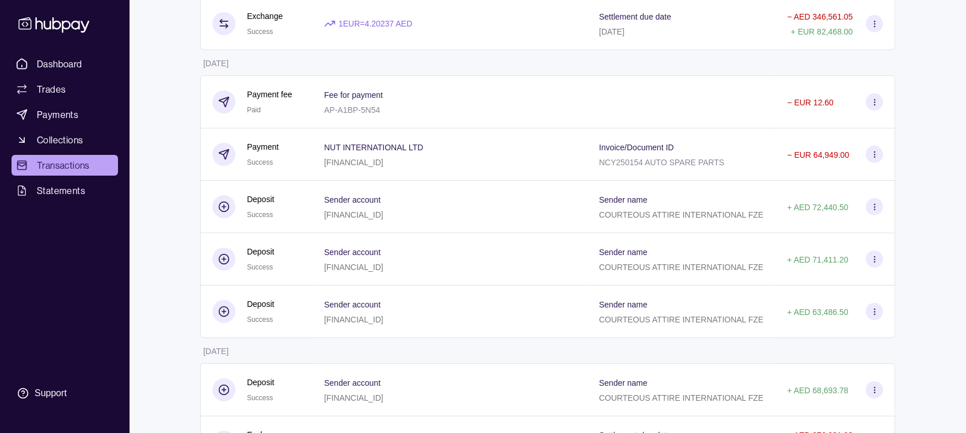
scroll to position [4328, 0]
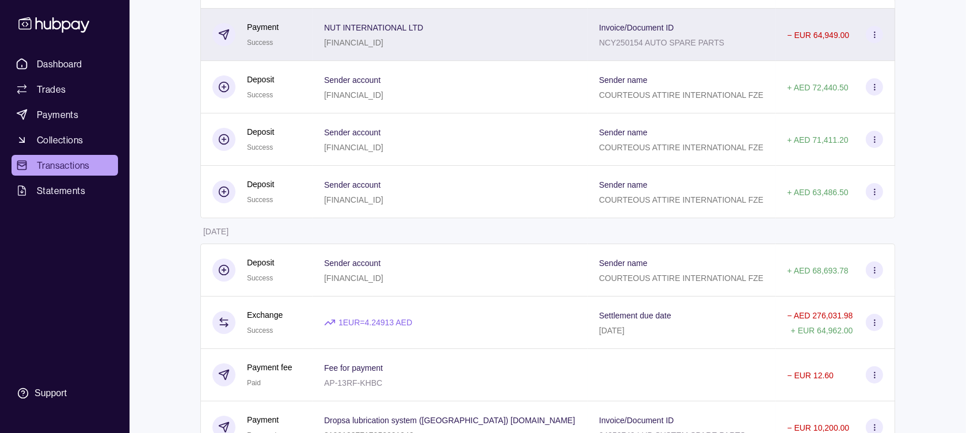
click at [759, 49] on div "Invoice/Document ID NCY250154 AUTO SPARE PARTS" at bounding box center [681, 34] width 165 height 29
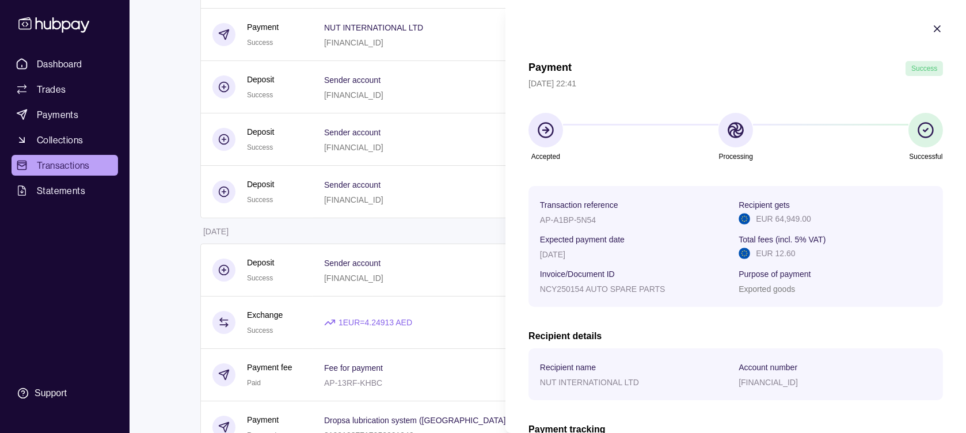
scroll to position [173, 0]
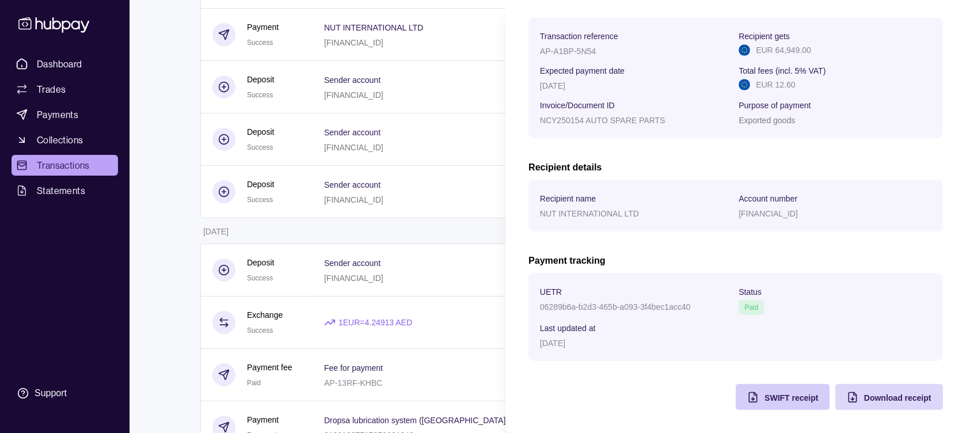
click at [774, 390] on div "SWIFT receipt" at bounding box center [791, 397] width 54 height 14
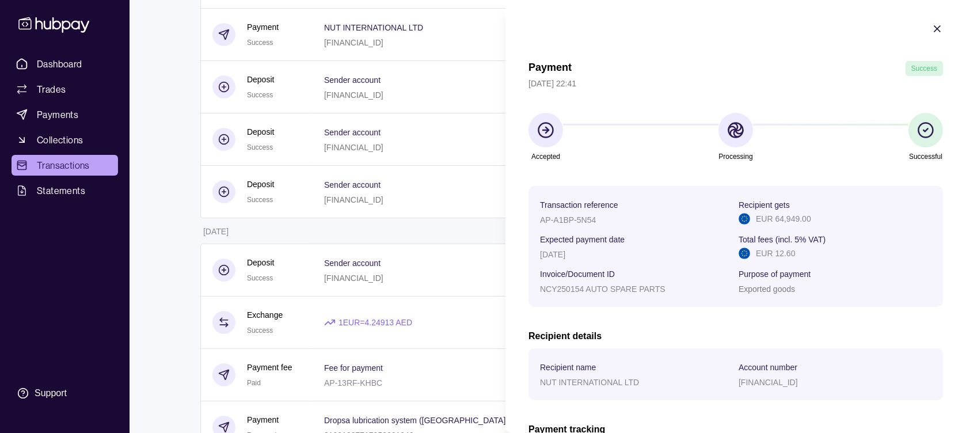
click at [931, 26] on icon "button" at bounding box center [937, 29] width 12 height 12
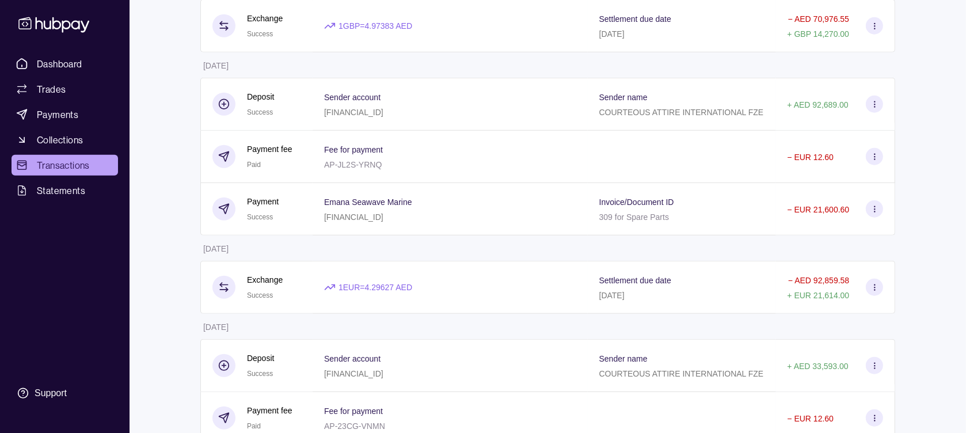
scroll to position [990, 0]
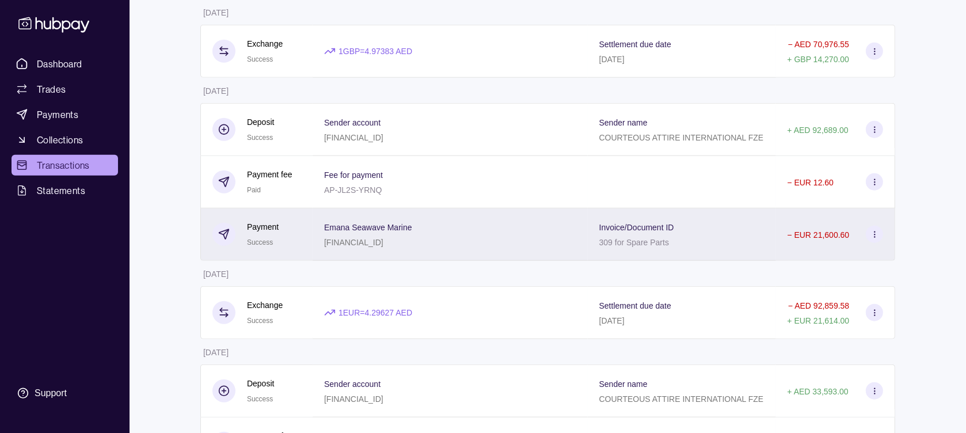
click at [737, 233] on div "Invoice/Document ID 309 for Spare Parts" at bounding box center [682, 234] width 188 height 52
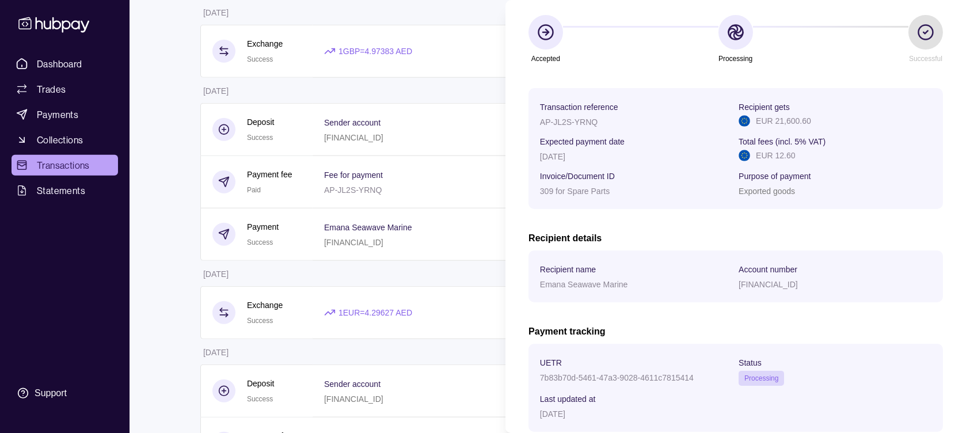
scroll to position [173, 0]
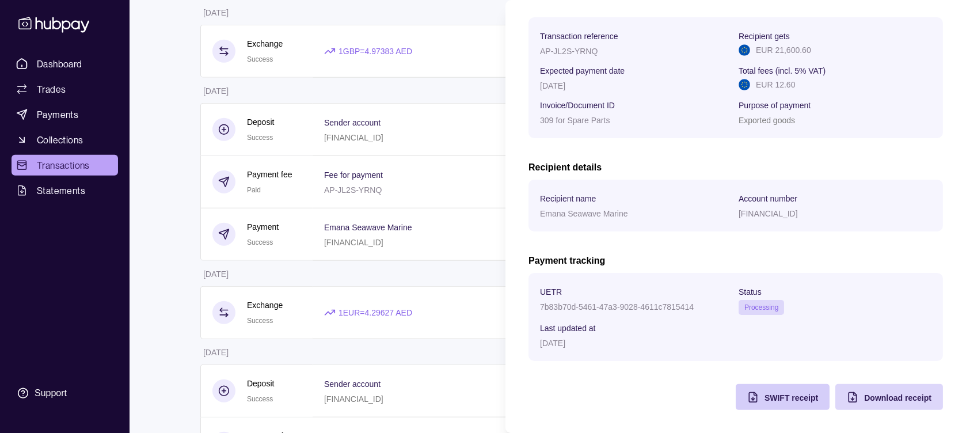
click at [764, 391] on div "SWIFT receipt" at bounding box center [791, 397] width 54 height 14
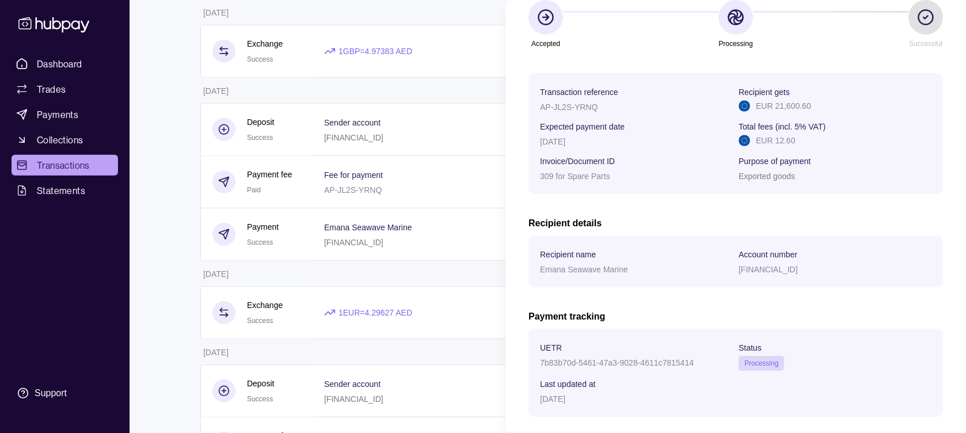
scroll to position [0, 0]
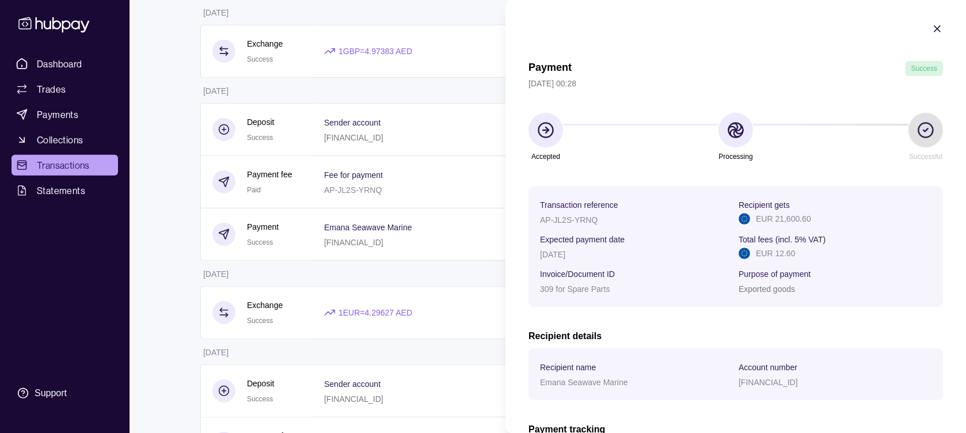
click at [931, 27] on icon "button" at bounding box center [937, 29] width 12 height 12
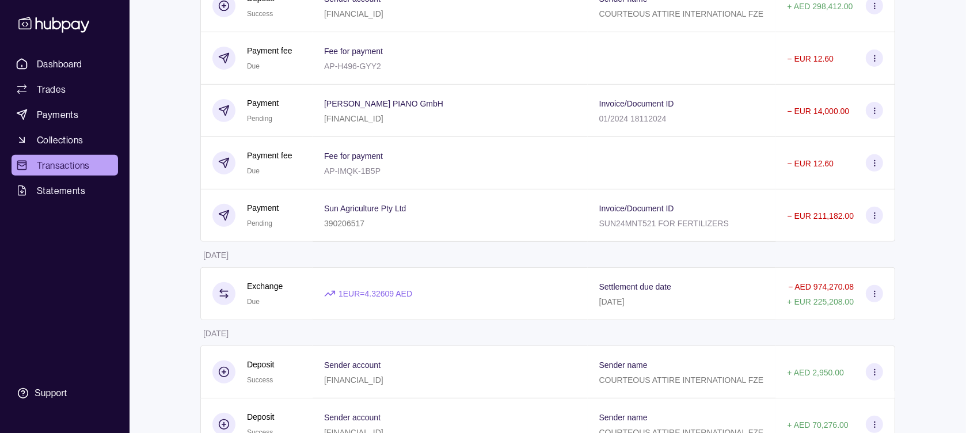
scroll to position [414, 0]
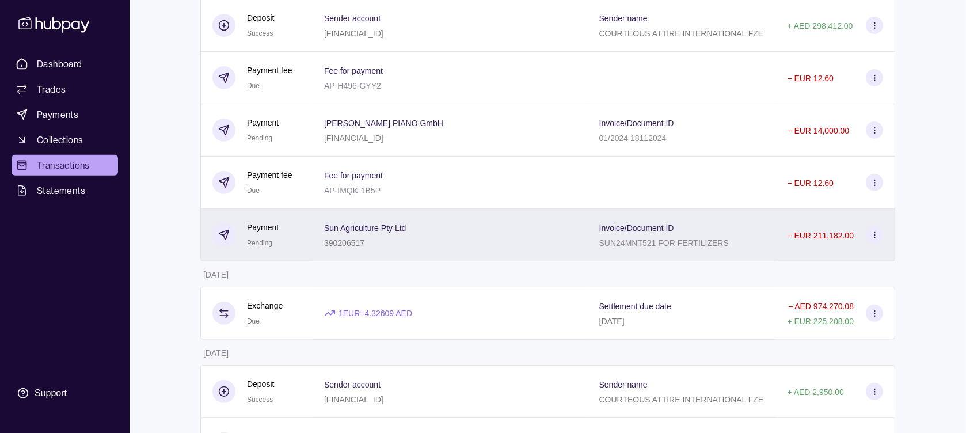
click at [783, 239] on div "− EUR 211,182.00" at bounding box center [835, 235] width 119 height 52
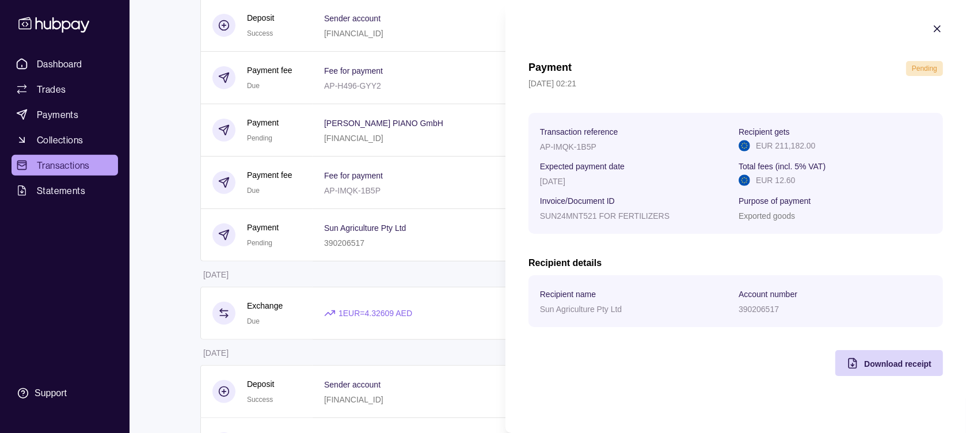
click at [938, 29] on icon "button" at bounding box center [937, 29] width 6 height 6
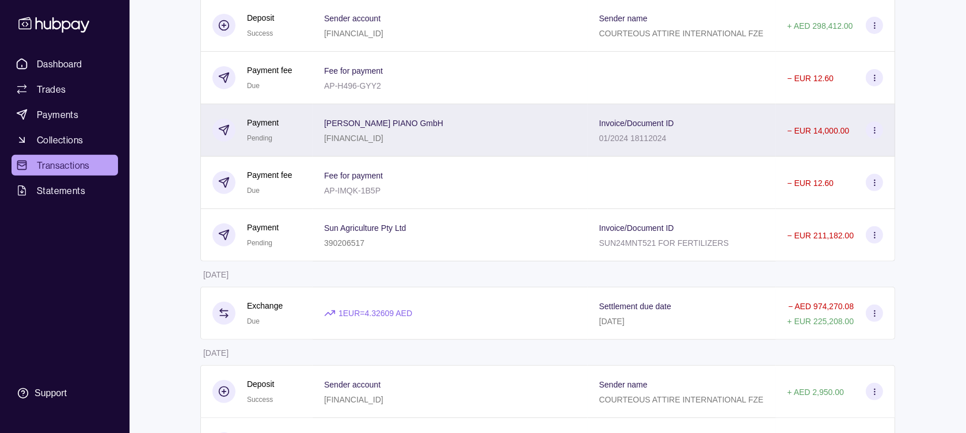
click at [740, 144] on div "Invoice/Document ID 01/2024 18112024" at bounding box center [681, 130] width 165 height 29
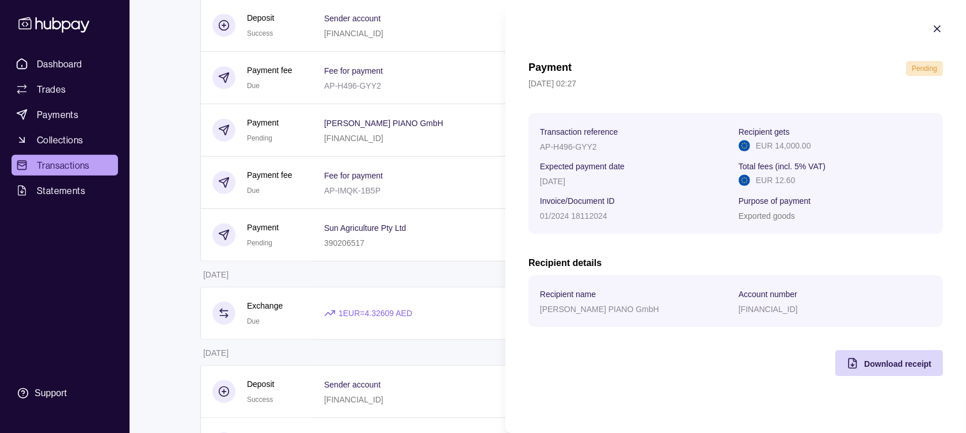
click at [939, 29] on icon "button" at bounding box center [937, 29] width 12 height 12
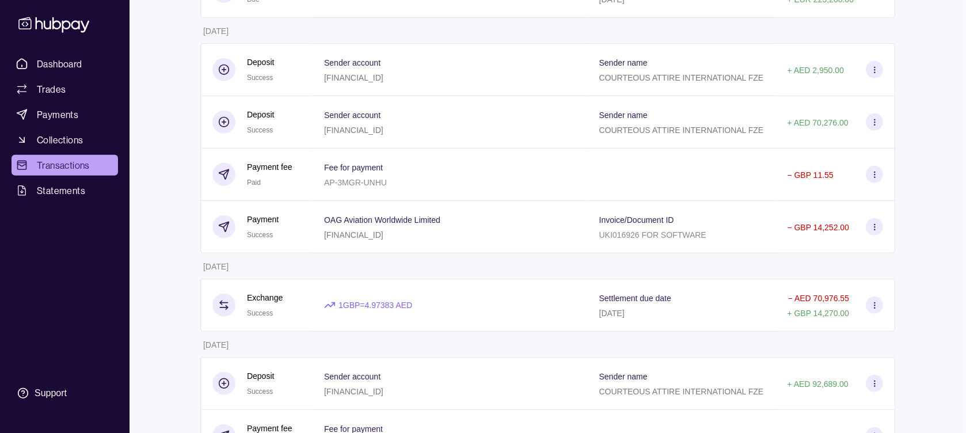
scroll to position [760, 0]
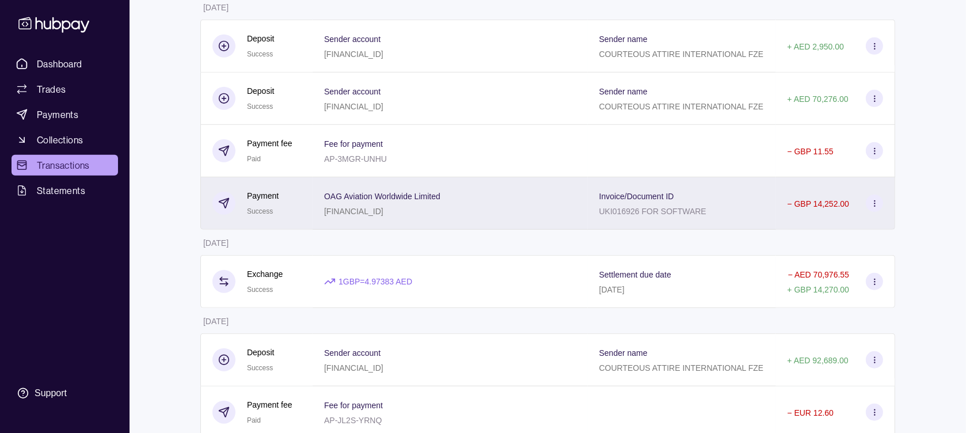
click at [702, 205] on div "Invoice/Document ID UKI016926 FOR SOFTWARE" at bounding box center [681, 203] width 165 height 29
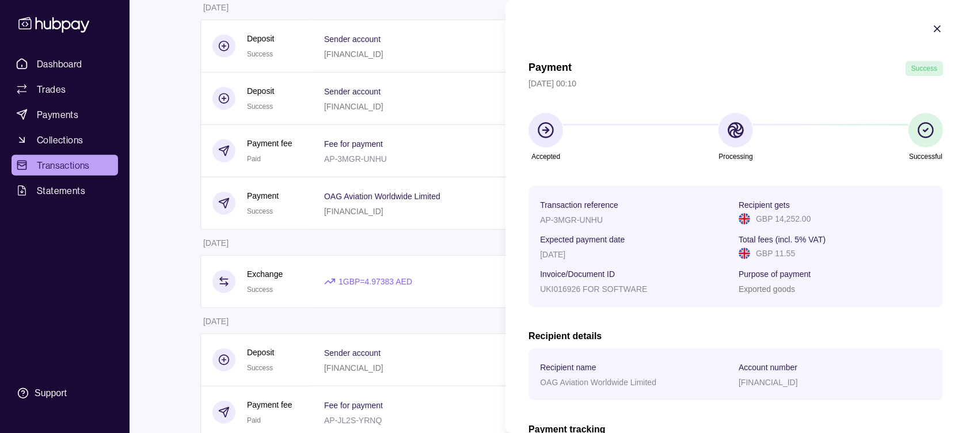
scroll to position [173, 0]
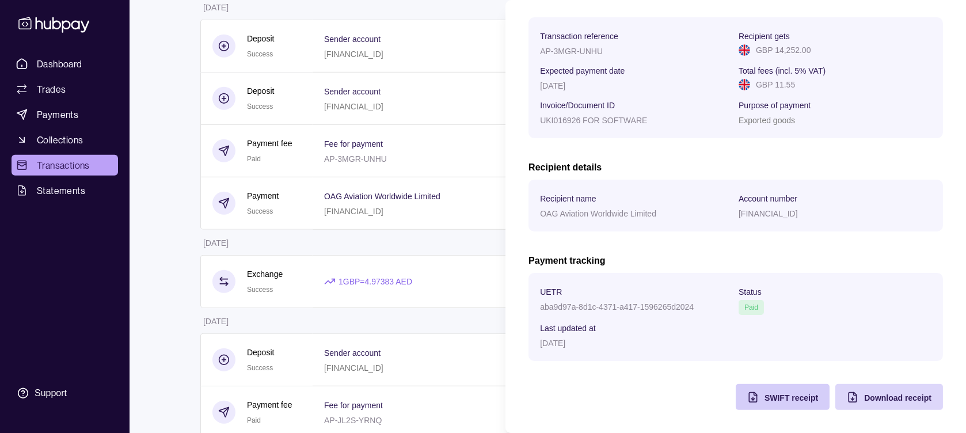
click at [779, 393] on span "SWIFT receipt" at bounding box center [791, 397] width 54 height 9
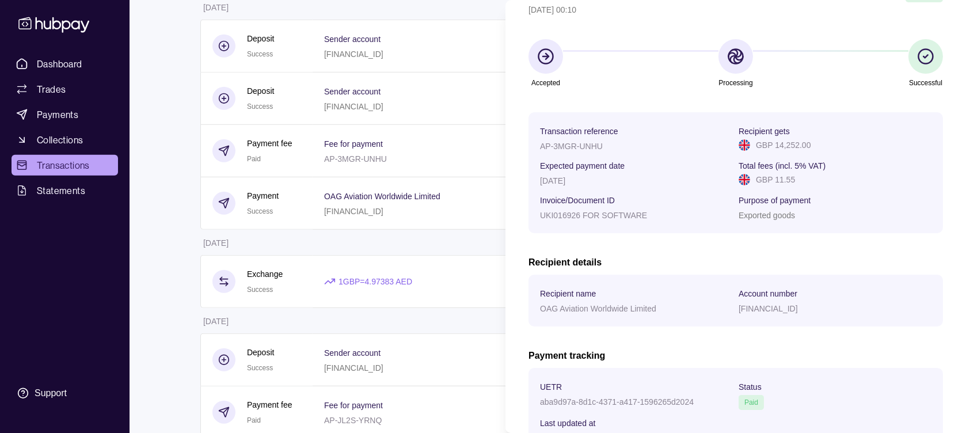
scroll to position [0, 0]
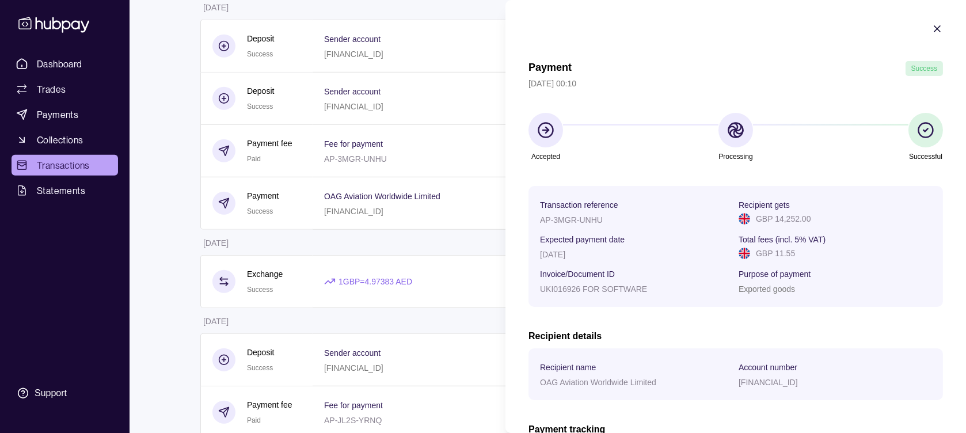
click at [912, 24] on section "Payment Success [DATE] 00:10 Accepted Processing Successful Transaction referen…" at bounding box center [735, 300] width 460 height 601
click at [931, 29] on icon "button" at bounding box center [937, 29] width 12 height 12
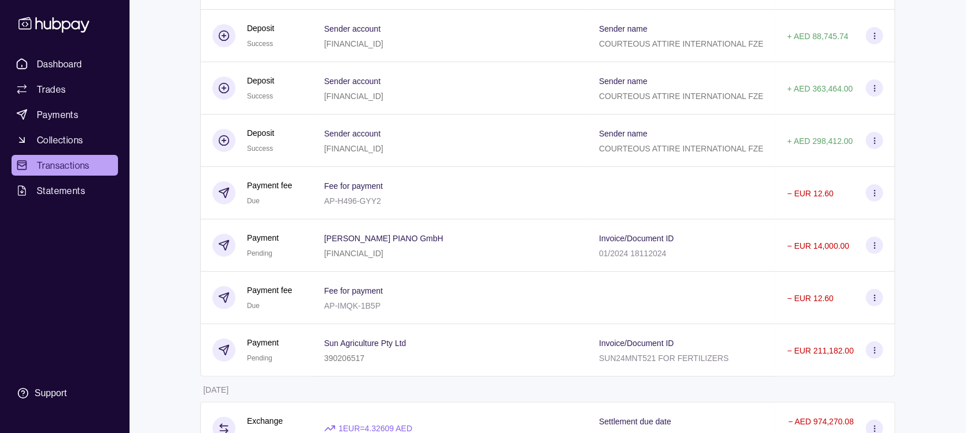
scroll to position [345, 0]
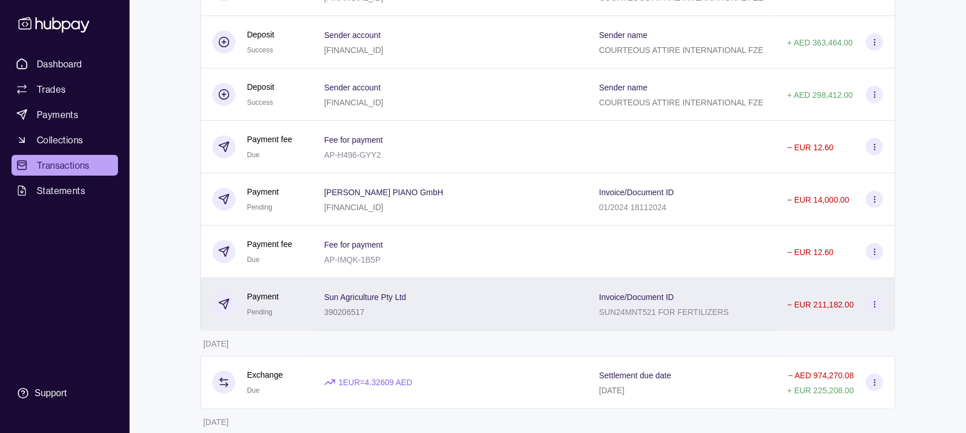
click at [746, 307] on div "Invoice/Document ID SUN24MNT521 FOR FERTILIZERS" at bounding box center [681, 303] width 165 height 29
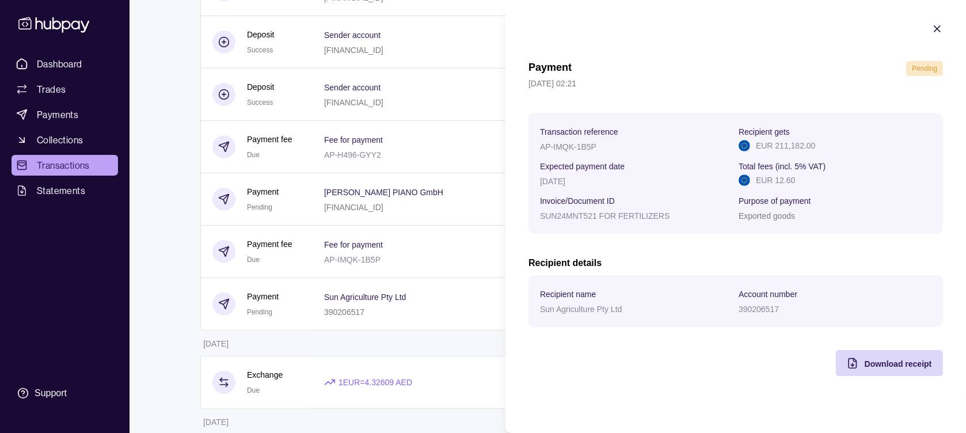
click at [939, 31] on icon "button" at bounding box center [937, 29] width 6 height 6
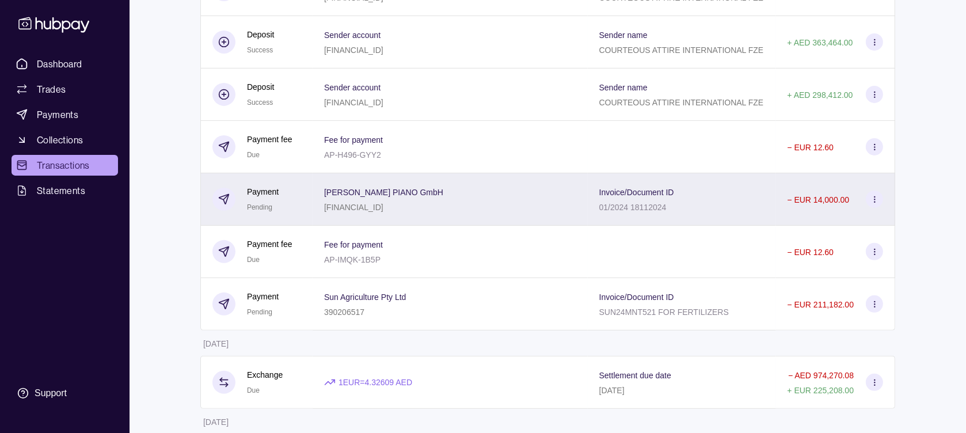
click at [650, 195] on p "Invoice/Document ID" at bounding box center [636, 192] width 75 height 9
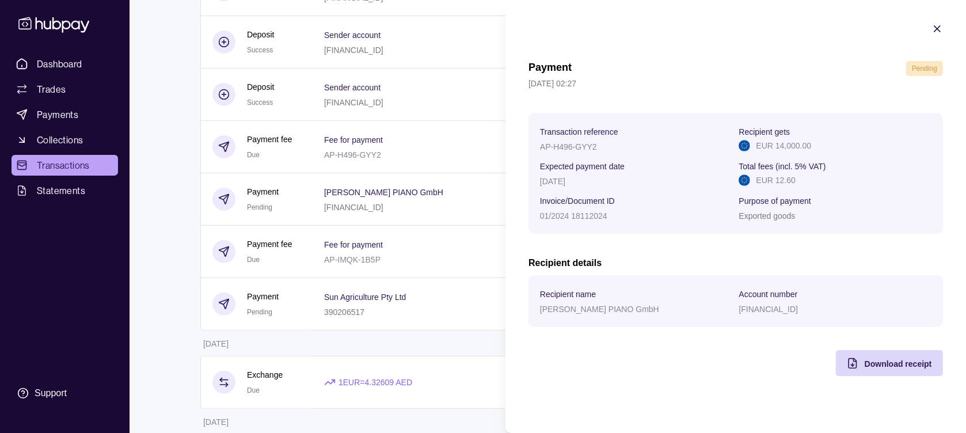
click at [936, 34] on icon "button" at bounding box center [937, 29] width 12 height 12
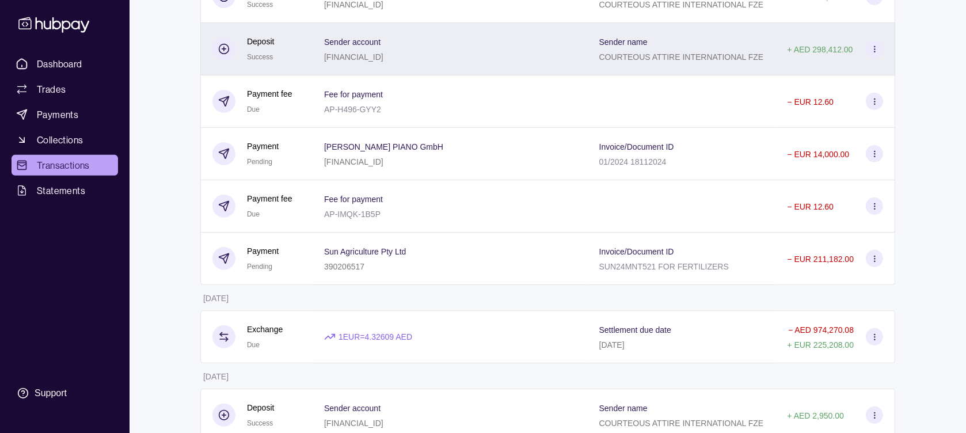
scroll to position [460, 0]
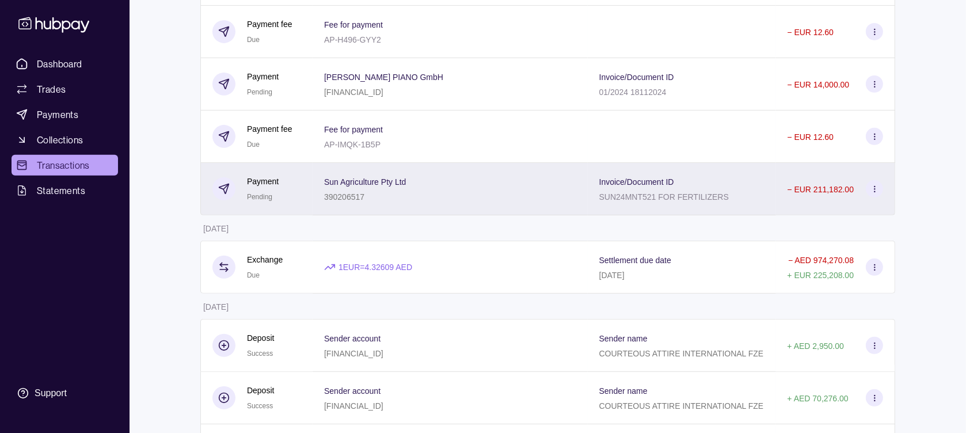
click at [756, 212] on div "Invoice/Document ID SUN24MNT521 FOR FERTILIZERS" at bounding box center [682, 189] width 188 height 52
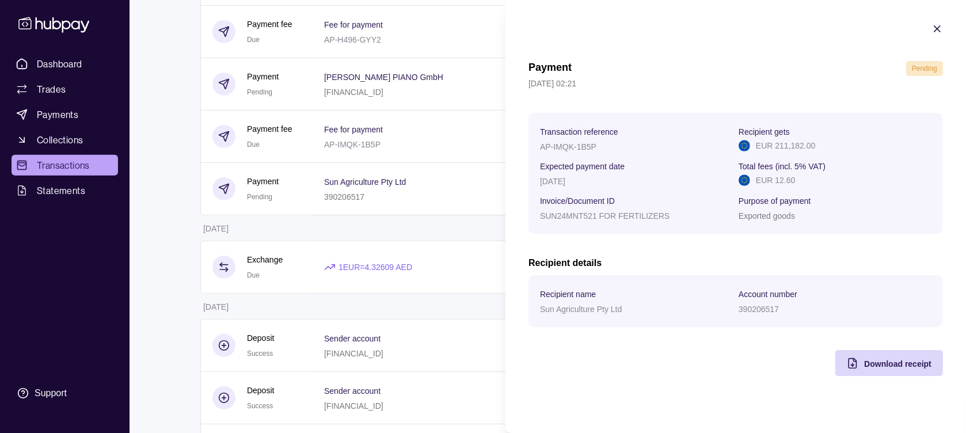
click at [939, 26] on icon "button" at bounding box center [937, 29] width 6 height 6
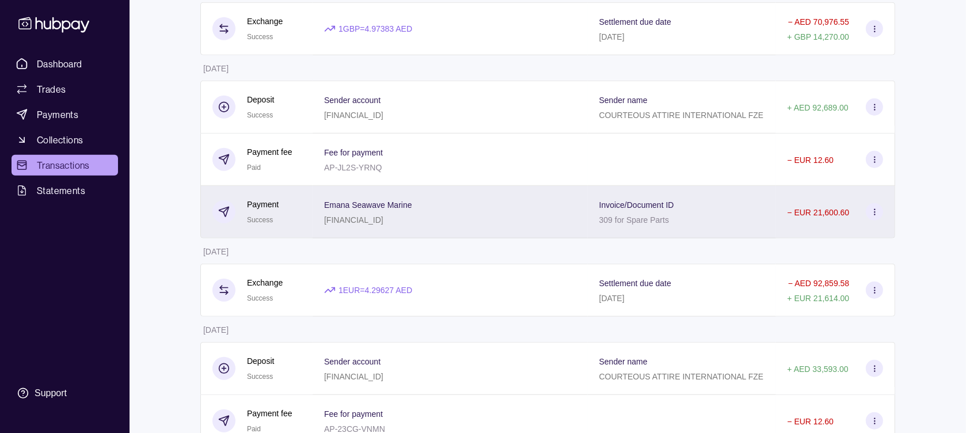
scroll to position [1151, 0]
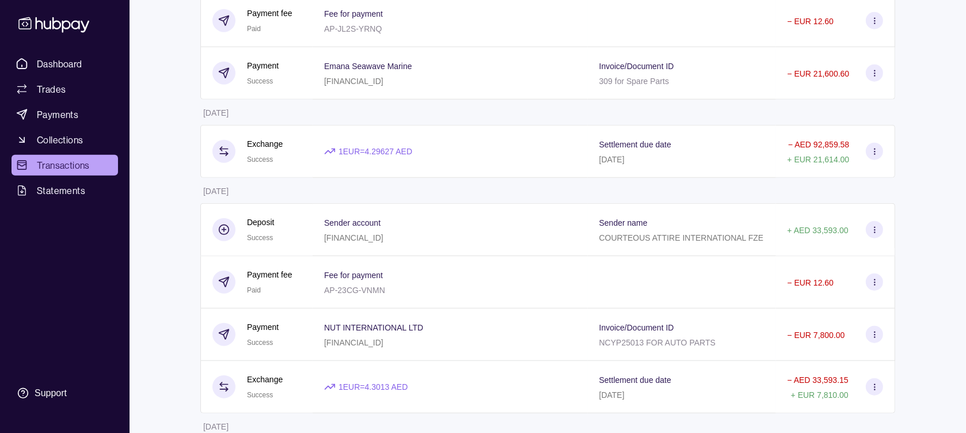
click at [516, 87] on div "Emana Seawave Marine [FINANCIAL_ID]" at bounding box center [450, 73] width 252 height 29
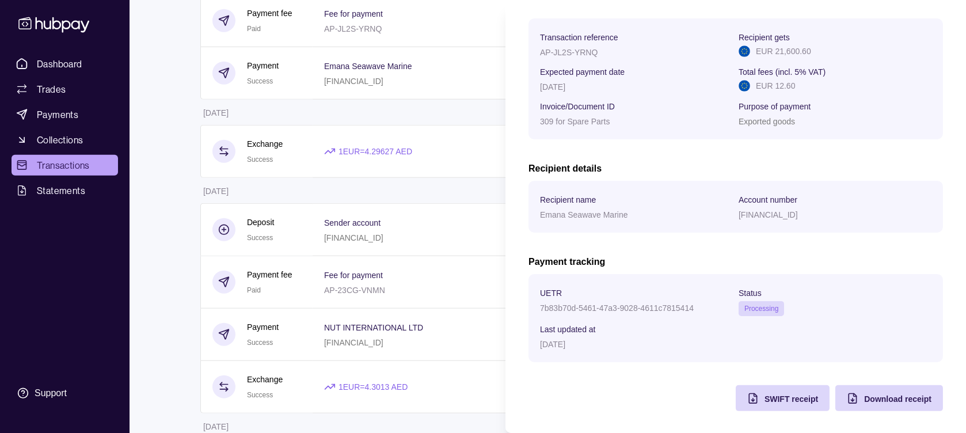
scroll to position [173, 0]
drag, startPoint x: 767, startPoint y: 406, endPoint x: 769, endPoint y: 395, distance: 11.2
click at [767, 406] on div "SWIFT receipt" at bounding box center [774, 397] width 88 height 26
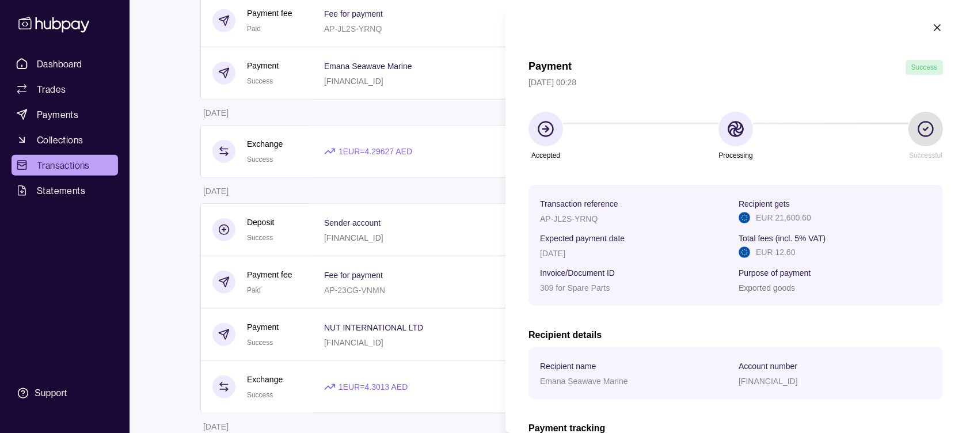
scroll to position [0, 0]
click at [931, 24] on icon "button" at bounding box center [937, 29] width 12 height 12
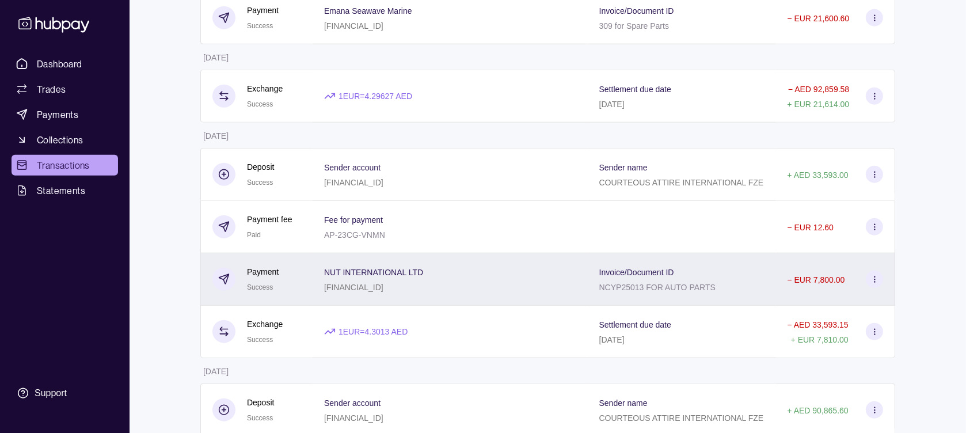
scroll to position [1266, 0]
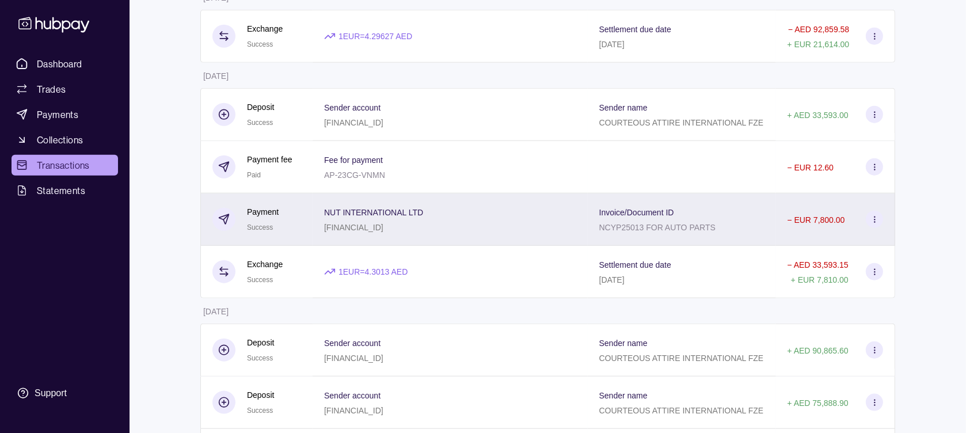
click at [685, 232] on p "NCYP25013 FOR AUTO PARTS" at bounding box center [657, 227] width 116 height 9
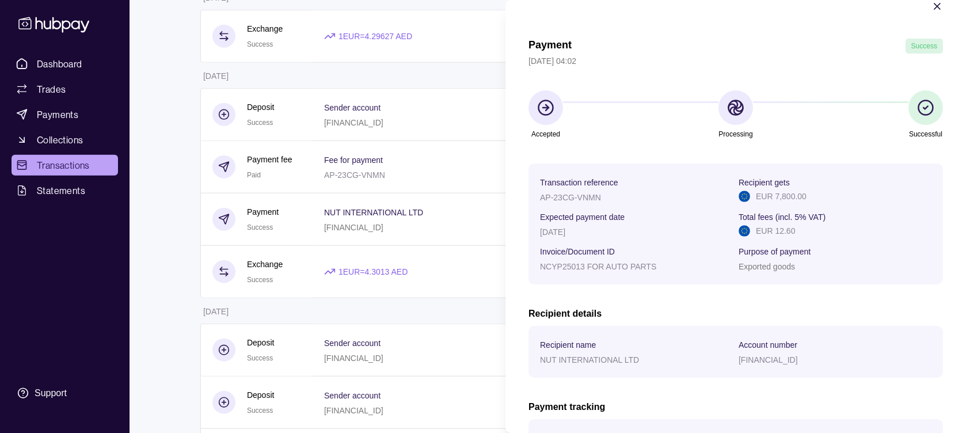
scroll to position [0, 0]
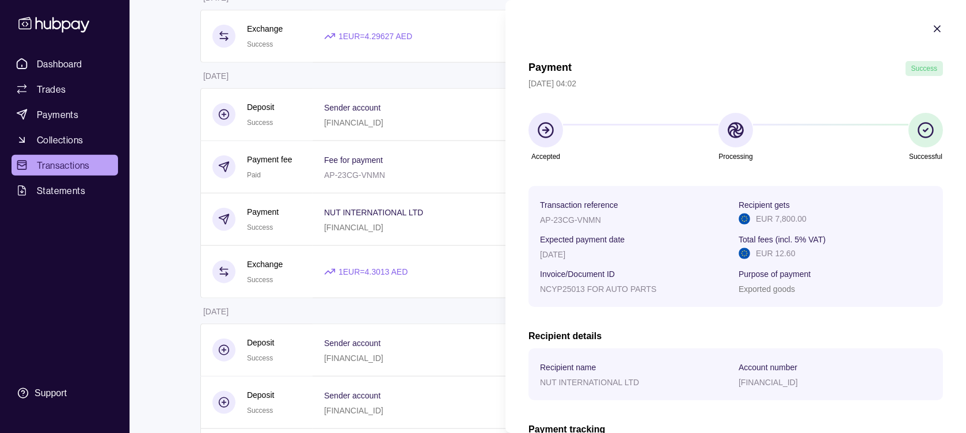
click at [931, 31] on icon "button" at bounding box center [937, 29] width 12 height 12
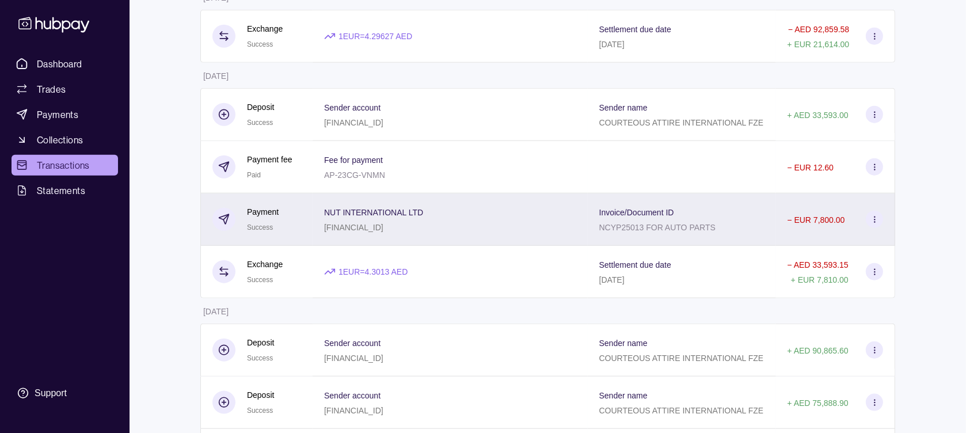
click at [759, 234] on div "Invoice/Document ID NCYP25013 FOR AUTO PARTS" at bounding box center [681, 219] width 165 height 29
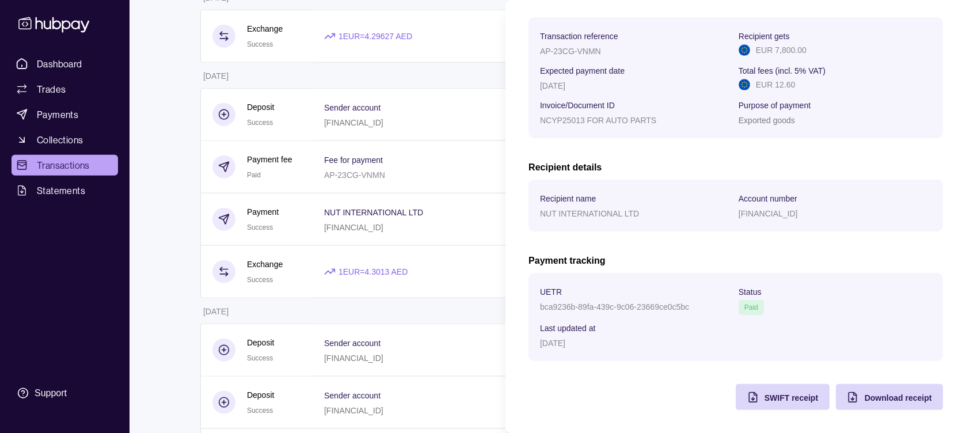
scroll to position [173, 0]
click at [768, 397] on span "SWIFT receipt" at bounding box center [791, 397] width 54 height 9
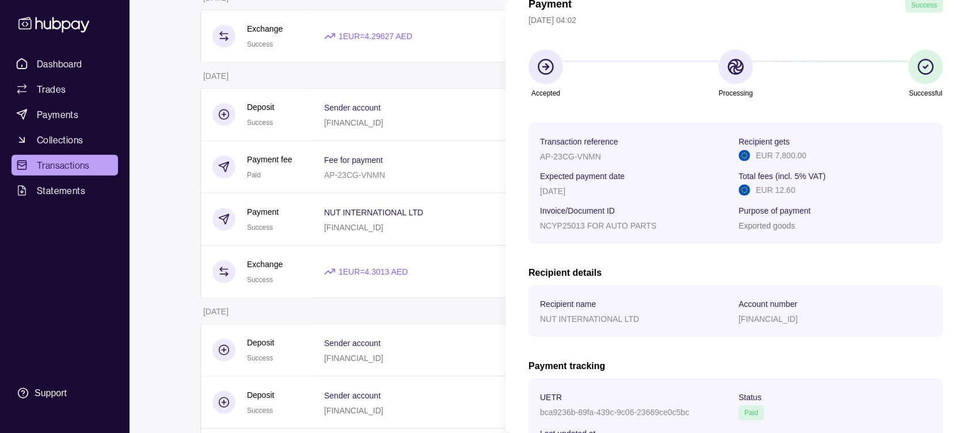
scroll to position [0, 0]
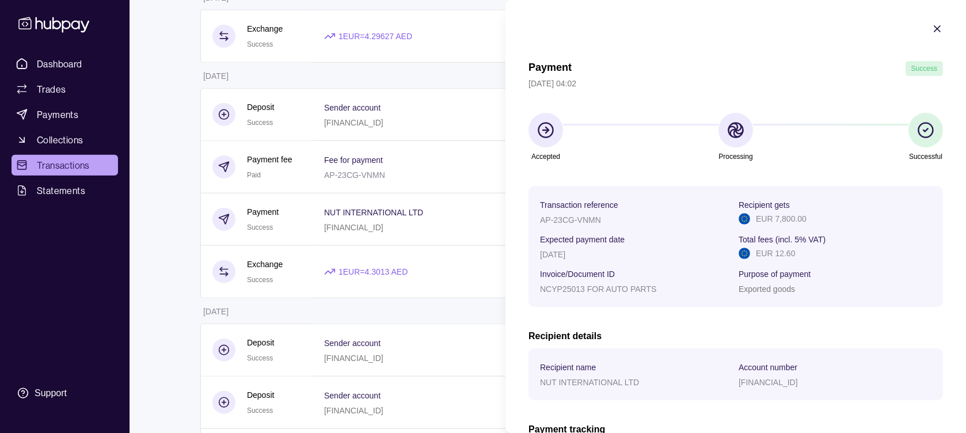
click at [931, 29] on icon "button" at bounding box center [937, 29] width 12 height 12
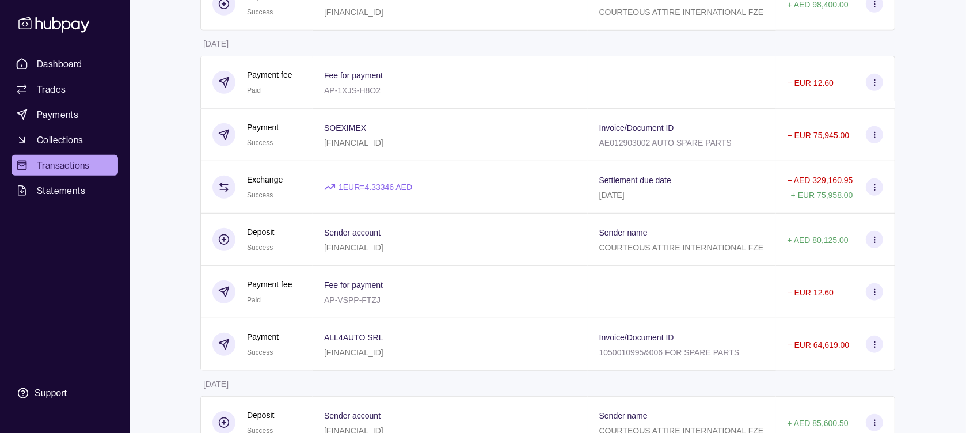
scroll to position [5180, 0]
